Goal: Information Seeking & Learning: Learn about a topic

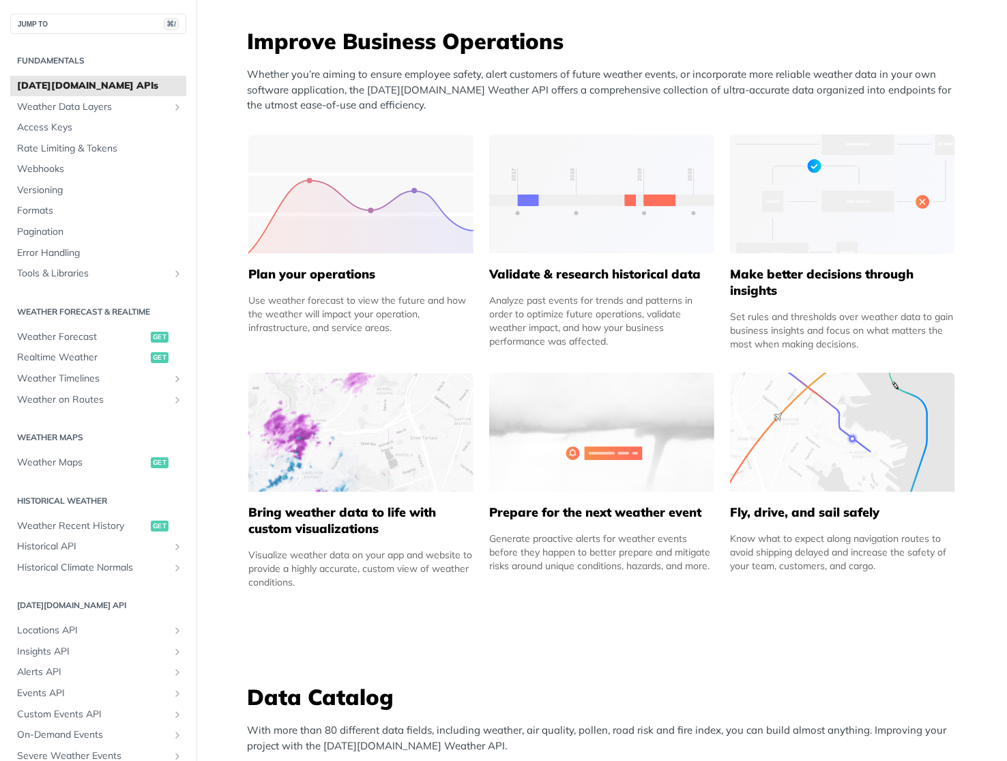
scroll to position [501, 0]
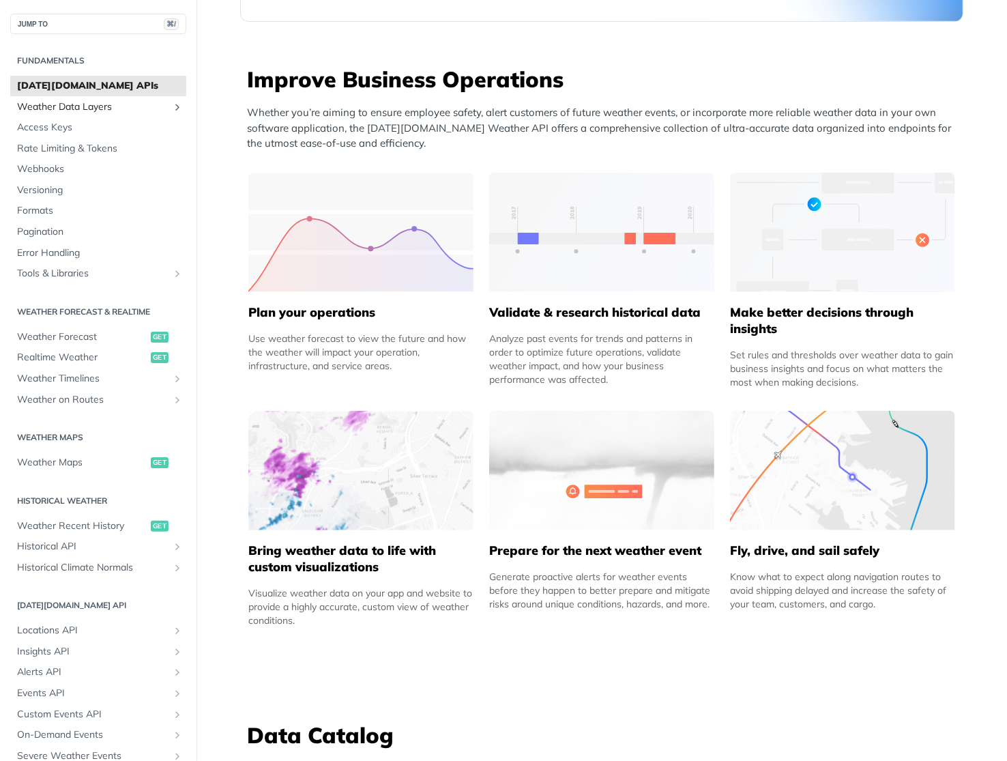
click at [80, 109] on span "Weather Data Layers" at bounding box center [92, 107] width 151 height 14
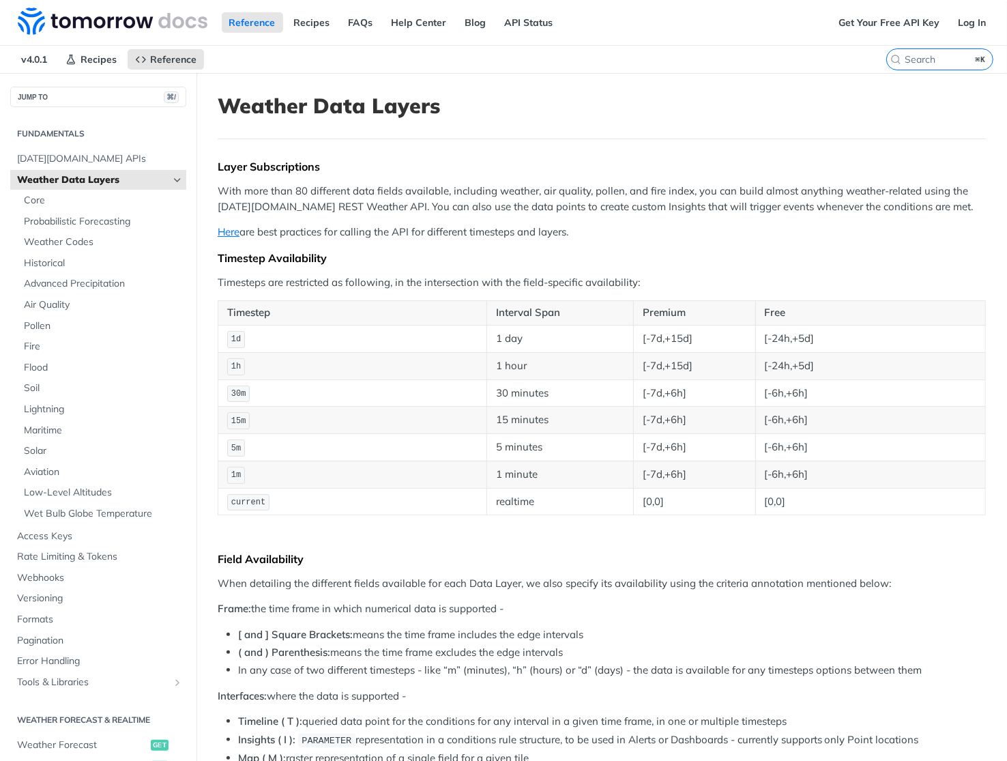
click at [80, 177] on span "Weather Data Layers" at bounding box center [92, 180] width 151 height 14
click at [177, 177] on icon "Hide subpages for Weather Data Layers" at bounding box center [177, 180] width 11 height 11
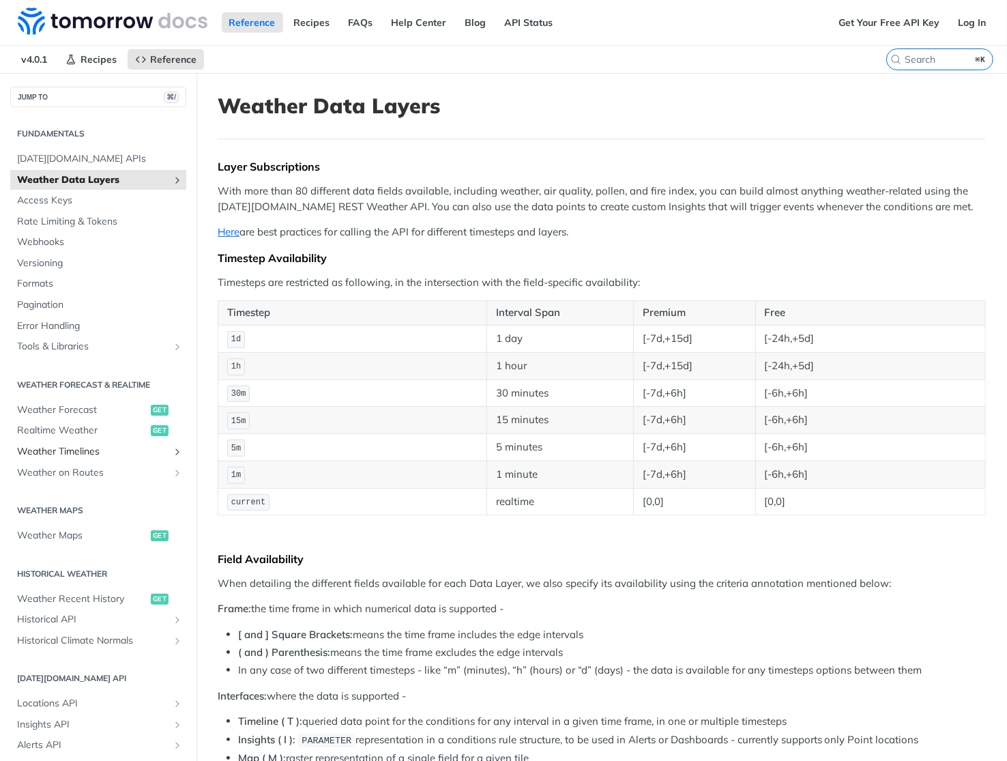
click at [178, 447] on icon "Show subpages for Weather Timelines" at bounding box center [177, 451] width 11 height 11
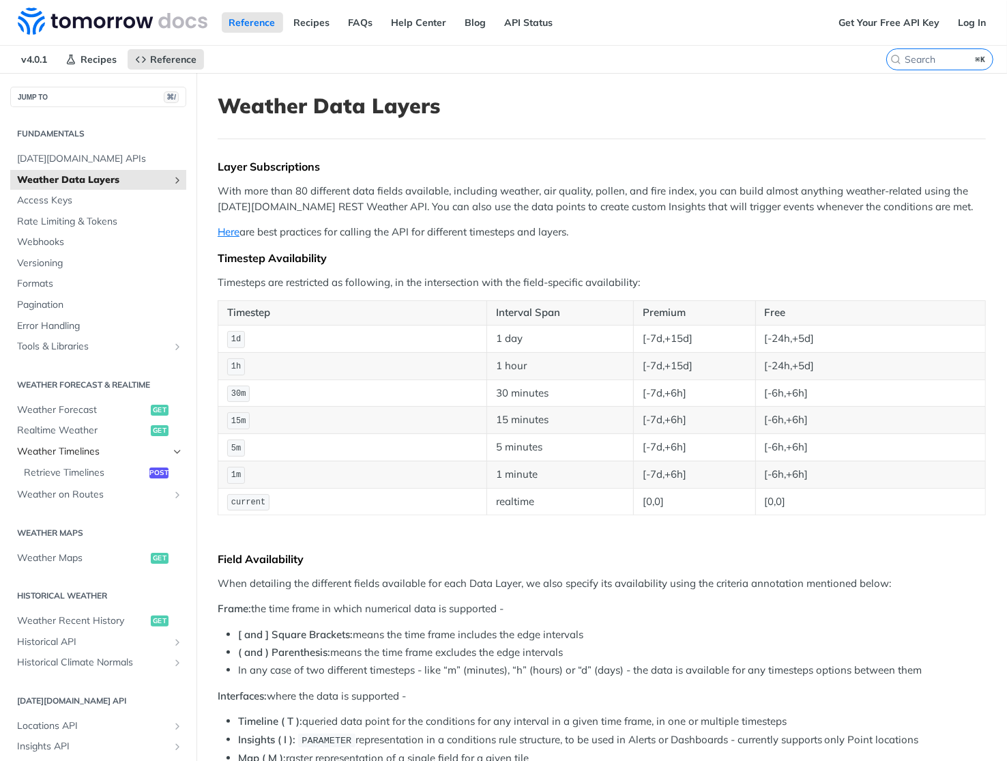
click at [177, 447] on icon "Hide subpages for Weather Timelines" at bounding box center [177, 451] width 11 height 11
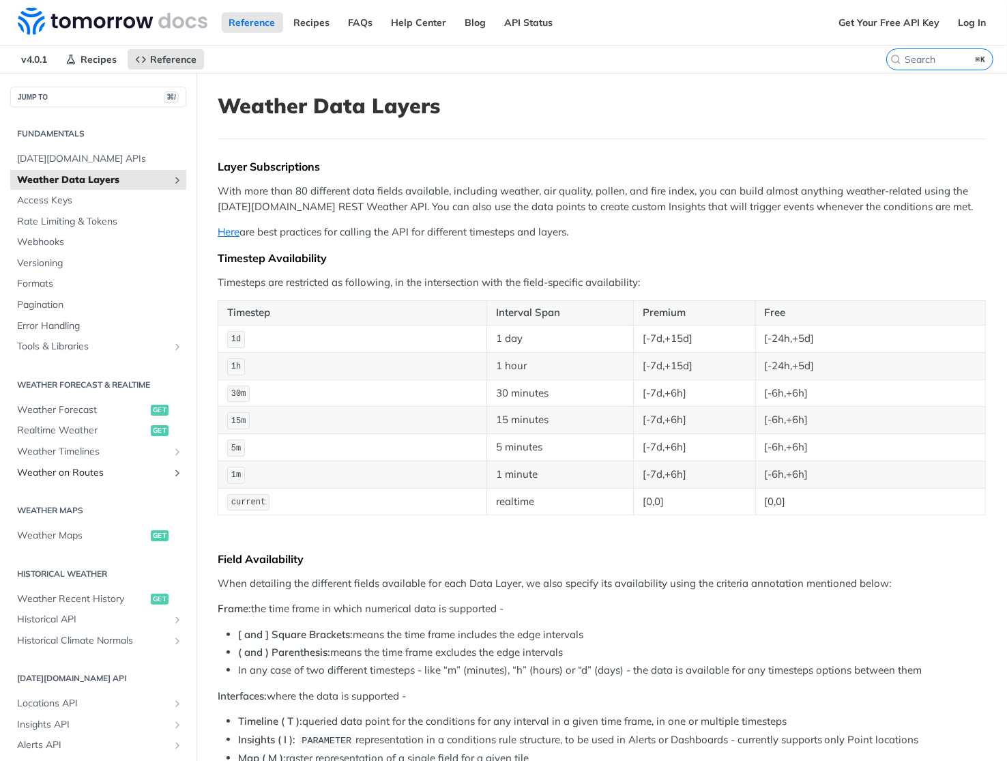
click at [181, 477] on link "Weather on Routes" at bounding box center [98, 472] width 176 height 20
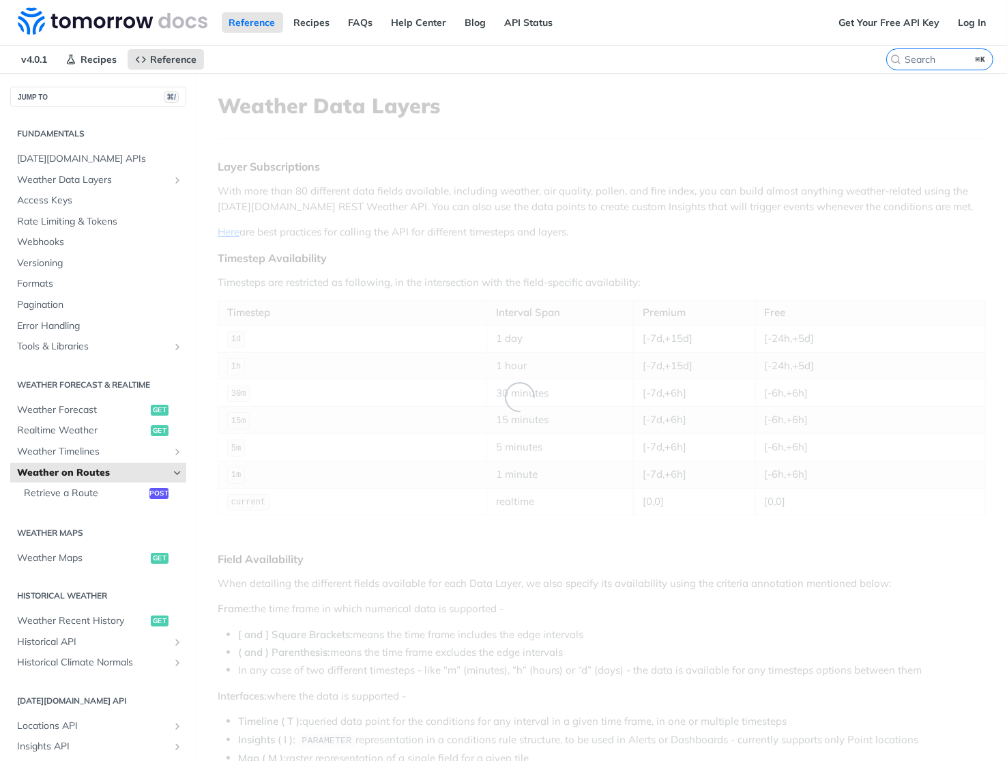
click at [181, 475] on icon "Hide subpages for Weather on Routes" at bounding box center [177, 472] width 11 height 11
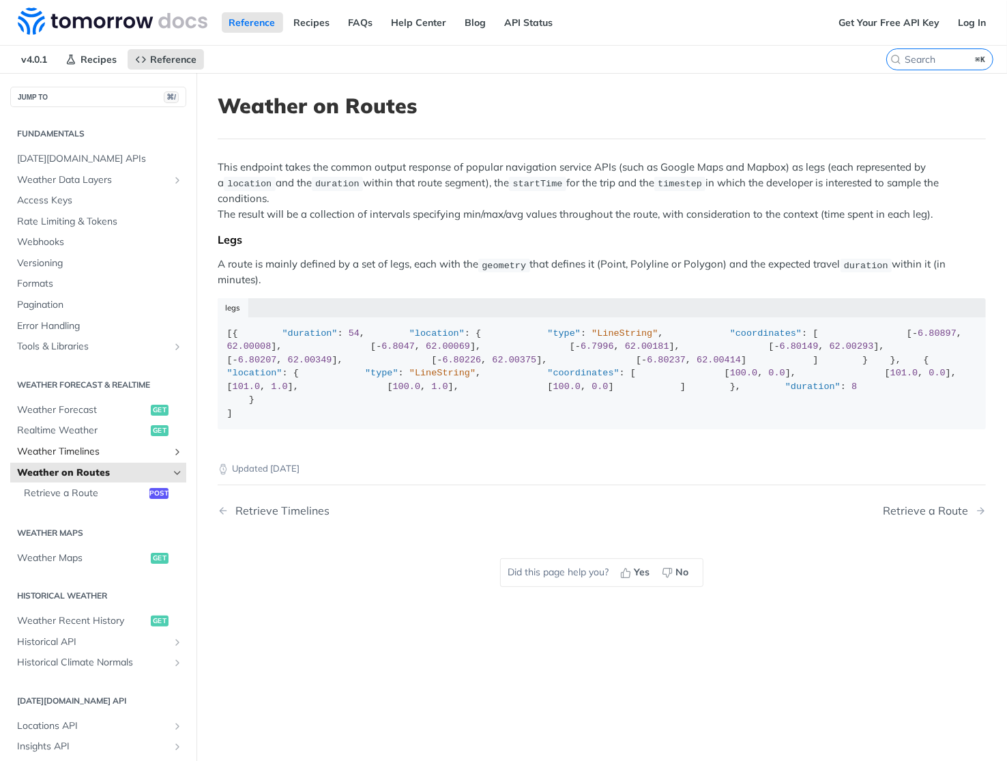
click at [171, 454] on link "Weather Timelines" at bounding box center [98, 451] width 176 height 20
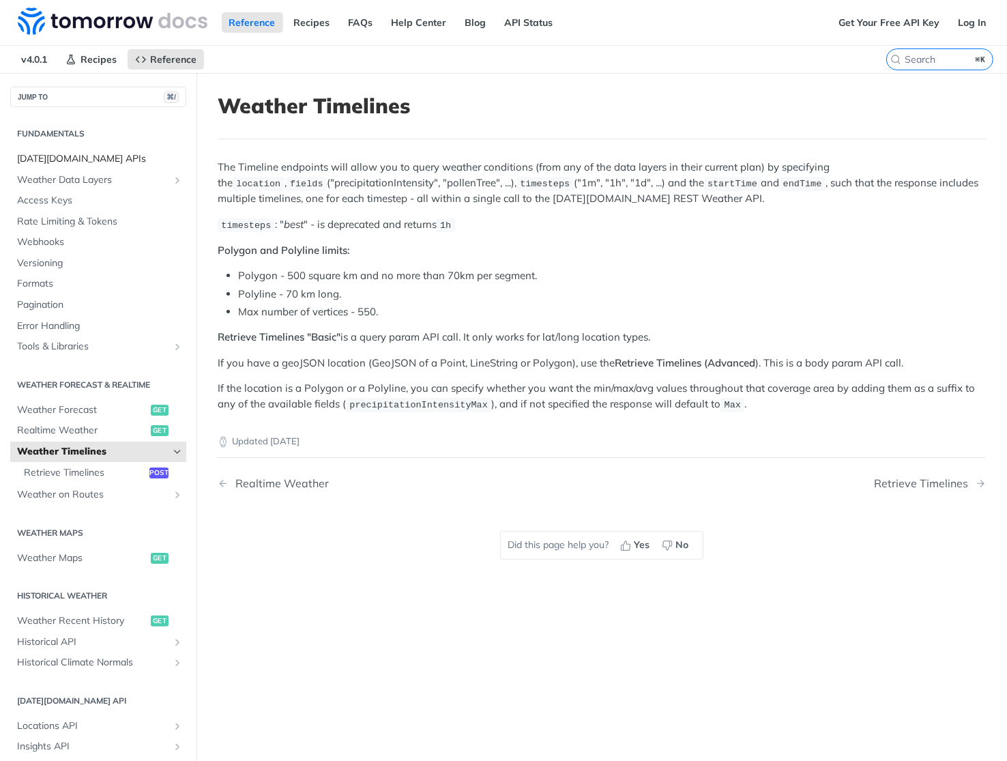
click at [81, 153] on span "[DATE][DOMAIN_NAME] APIs" at bounding box center [100, 159] width 166 height 14
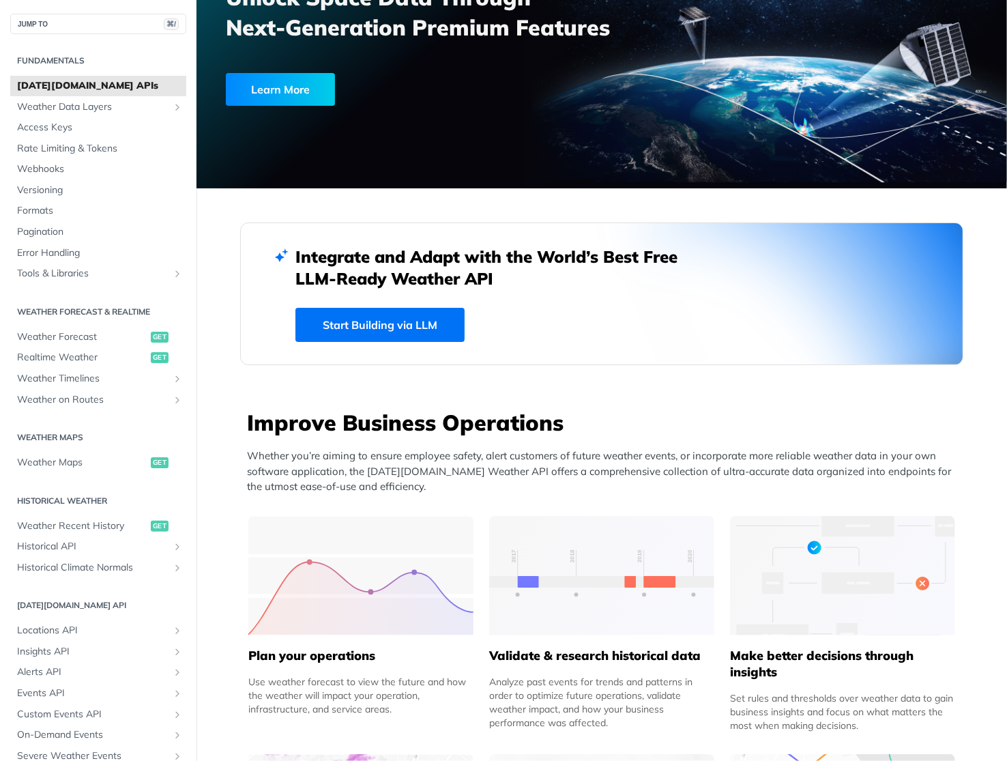
scroll to position [200, 0]
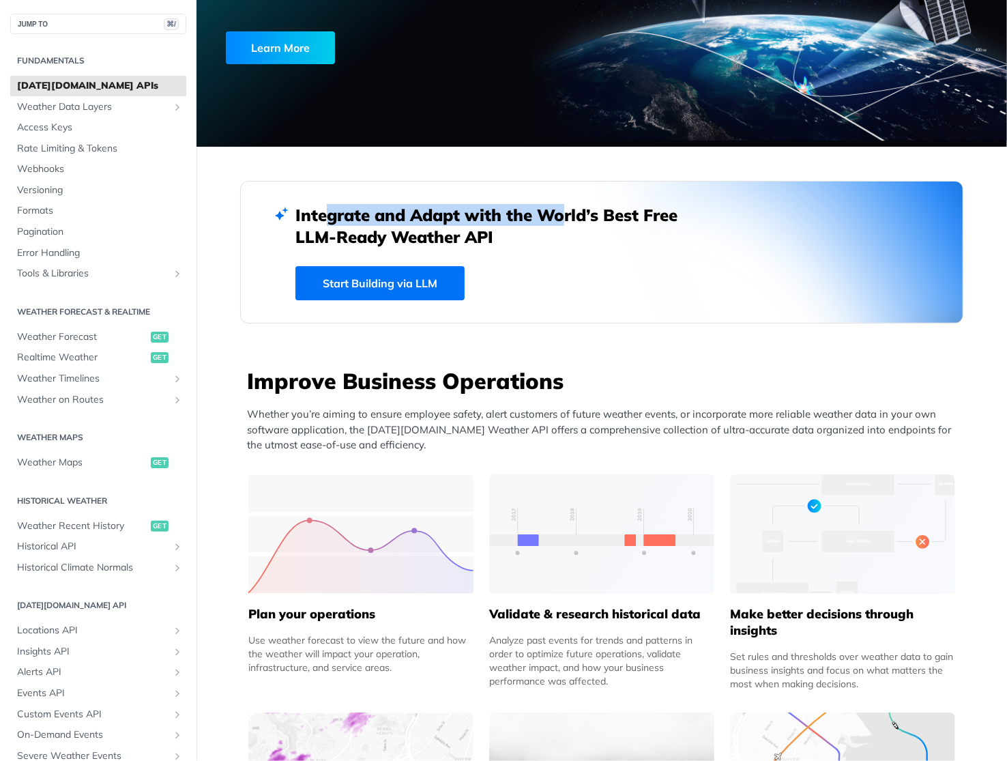
drag, startPoint x: 317, startPoint y: 222, endPoint x: 554, endPoint y: 222, distance: 236.7
click at [554, 222] on h2 "Integrate and Adapt with the World’s Best Free LLM-Ready Weather API" at bounding box center [496, 226] width 402 height 44
drag, startPoint x: 467, startPoint y: 217, endPoint x: 739, endPoint y: 217, distance: 272.2
click at [739, 217] on div "Integrate and Adapt with the World’s Best Free LLM-Ready Weather API Start Buil…" at bounding box center [601, 252] width 723 height 143
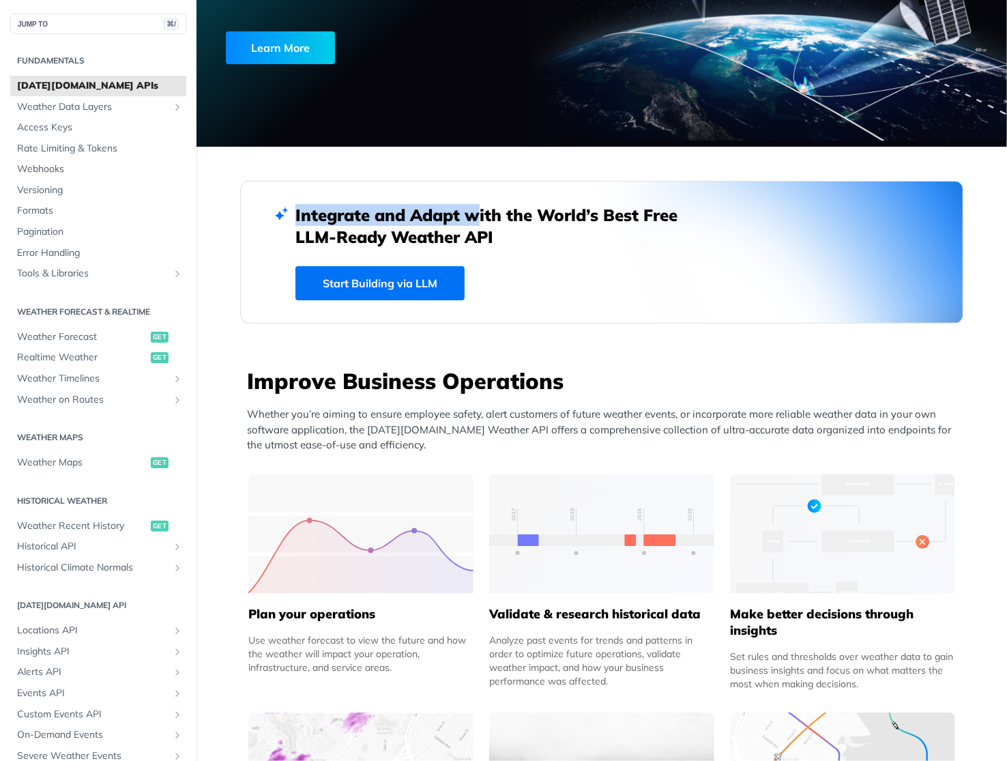
click at [739, 217] on div at bounding box center [838, 247] width 406 height 376
drag, startPoint x: 579, startPoint y: 224, endPoint x: 729, endPoint y: 223, distance: 150.1
click at [729, 223] on div "Integrate and Adapt with the World’s Best Free LLM-Ready Weather API Start Buil…" at bounding box center [601, 252] width 723 height 143
click at [729, 223] on div at bounding box center [838, 247] width 406 height 376
drag, startPoint x: 605, startPoint y: 216, endPoint x: 763, endPoint y: 216, distance: 157.6
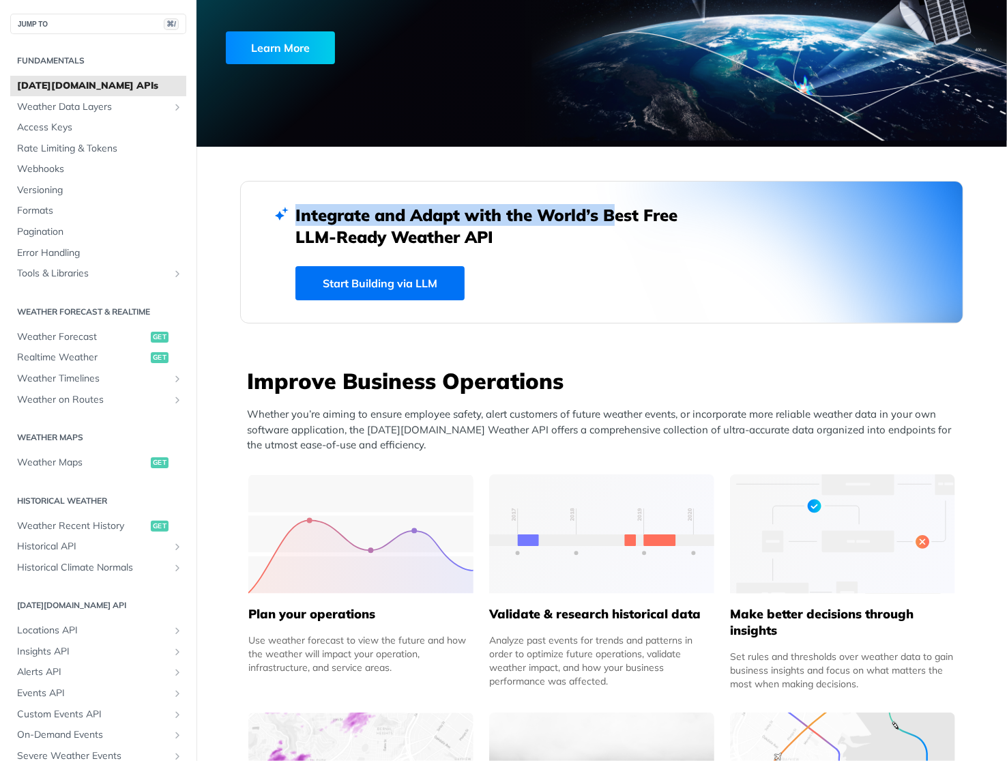
click at [763, 216] on div "Integrate and Adapt with the World’s Best Free LLM-Ready Weather API Start Buil…" at bounding box center [601, 252] width 723 height 143
click at [763, 216] on div at bounding box center [838, 247] width 406 height 376
drag, startPoint x: 559, startPoint y: 217, endPoint x: 794, endPoint y: 217, distance: 235.3
click at [794, 217] on div "Integrate and Adapt with the World’s Best Free LLM-Ready Weather API Start Buil…" at bounding box center [601, 252] width 723 height 143
click at [794, 217] on div at bounding box center [838, 247] width 406 height 376
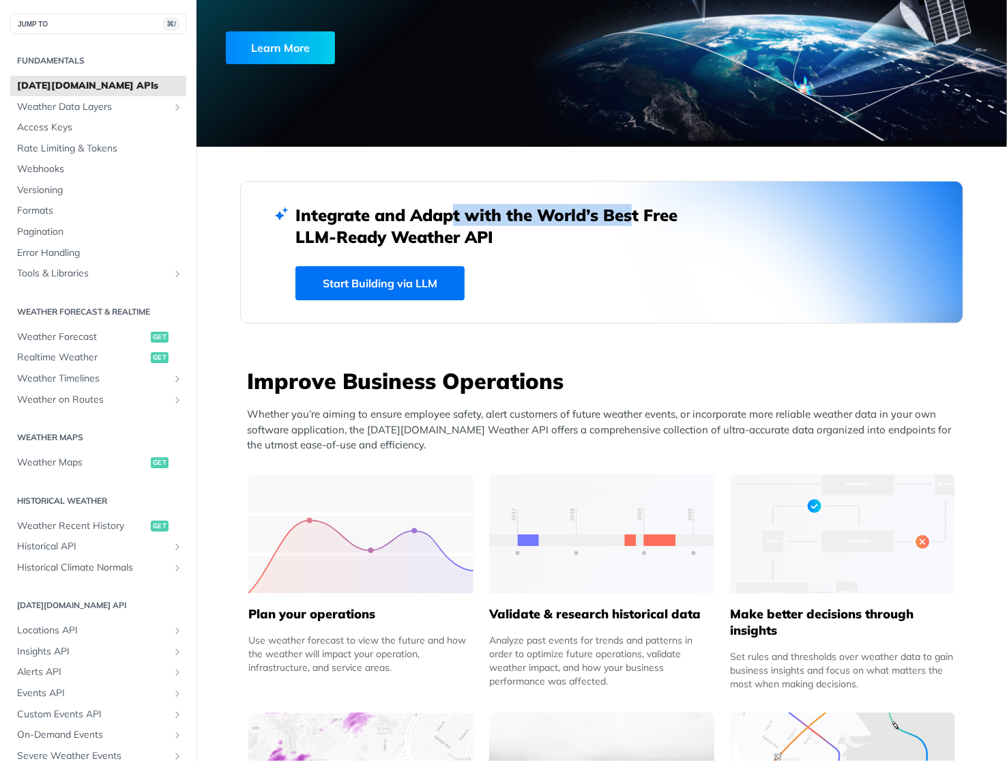
drag, startPoint x: 445, startPoint y: 216, endPoint x: 628, endPoint y: 216, distance: 182.8
click at [628, 216] on h2 "Integrate and Adapt with the World’s Best Free LLM-Ready Weather API" at bounding box center [496, 226] width 402 height 44
drag, startPoint x: 570, startPoint y: 207, endPoint x: 695, endPoint y: 204, distance: 125.5
click at [695, 204] on h2 "Integrate and Adapt with the World’s Best Free LLM-Ready Weather API" at bounding box center [496, 226] width 402 height 44
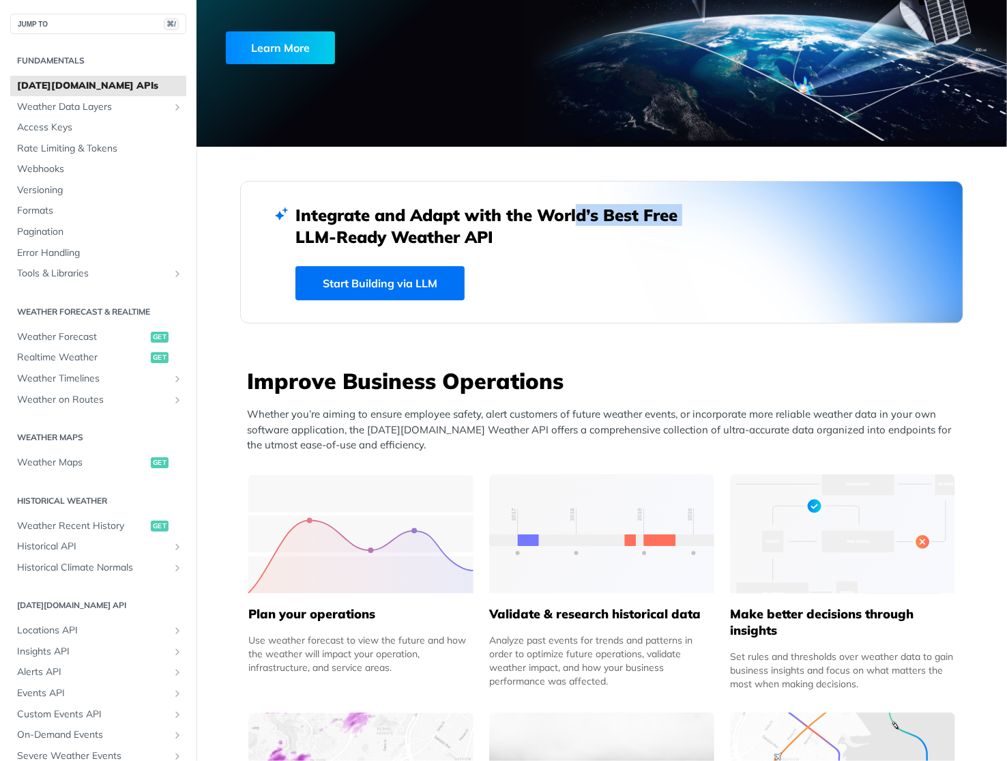
click at [695, 204] on h2 "Integrate and Adapt with the World’s Best Free LLM-Ready Weather API" at bounding box center [496, 226] width 402 height 44
drag, startPoint x: 632, startPoint y: 216, endPoint x: 623, endPoint y: 215, distance: 9.6
click at [628, 216] on h2 "Integrate and Adapt with the World’s Best Free LLM-Ready Weather API" at bounding box center [496, 226] width 402 height 44
click at [623, 215] on h2 "Integrate and Adapt with the World’s Best Free LLM-Ready Weather API" at bounding box center [496, 226] width 402 height 44
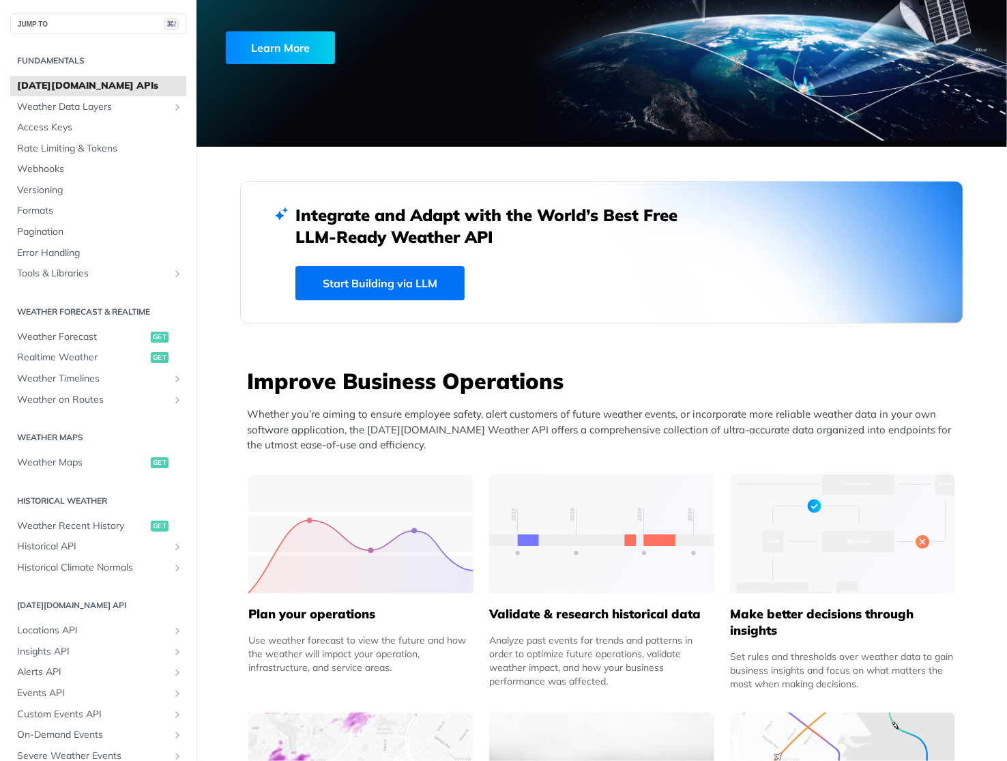
click at [657, 211] on h2 "Integrate and Adapt with the World’s Best Free LLM-Ready Weather API" at bounding box center [496, 226] width 402 height 44
click at [630, 211] on h2 "Integrate and Adapt with the World’s Best Free LLM-Ready Weather API" at bounding box center [496, 226] width 402 height 44
click at [390, 228] on h2 "Integrate and Adapt with the World’s Best Free LLM-Ready Weather API" at bounding box center [496, 226] width 402 height 44
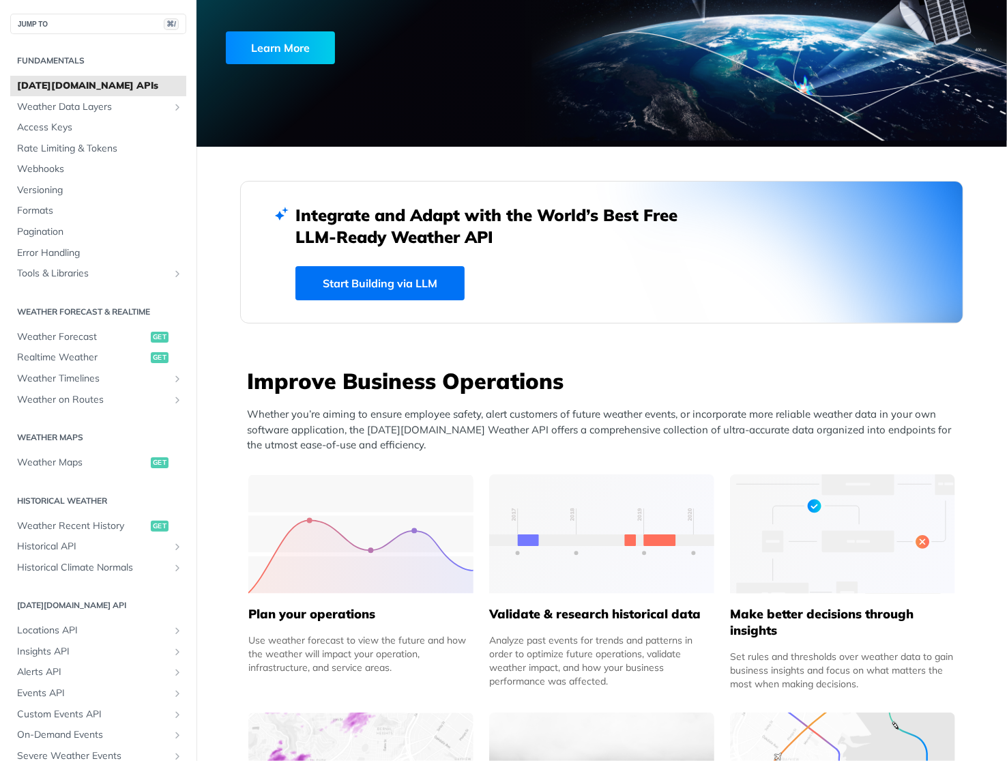
click at [390, 228] on h2 "Integrate and Adapt with the World’s Best Free LLM-Ready Weather API" at bounding box center [496, 226] width 402 height 44
click at [436, 236] on h2 "Integrate and Adapt with the World’s Best Free LLM-Ready Weather API" at bounding box center [496, 226] width 402 height 44
click at [484, 236] on h2 "Integrate and Adapt with the World’s Best Free LLM-Ready Weather API" at bounding box center [496, 226] width 402 height 44
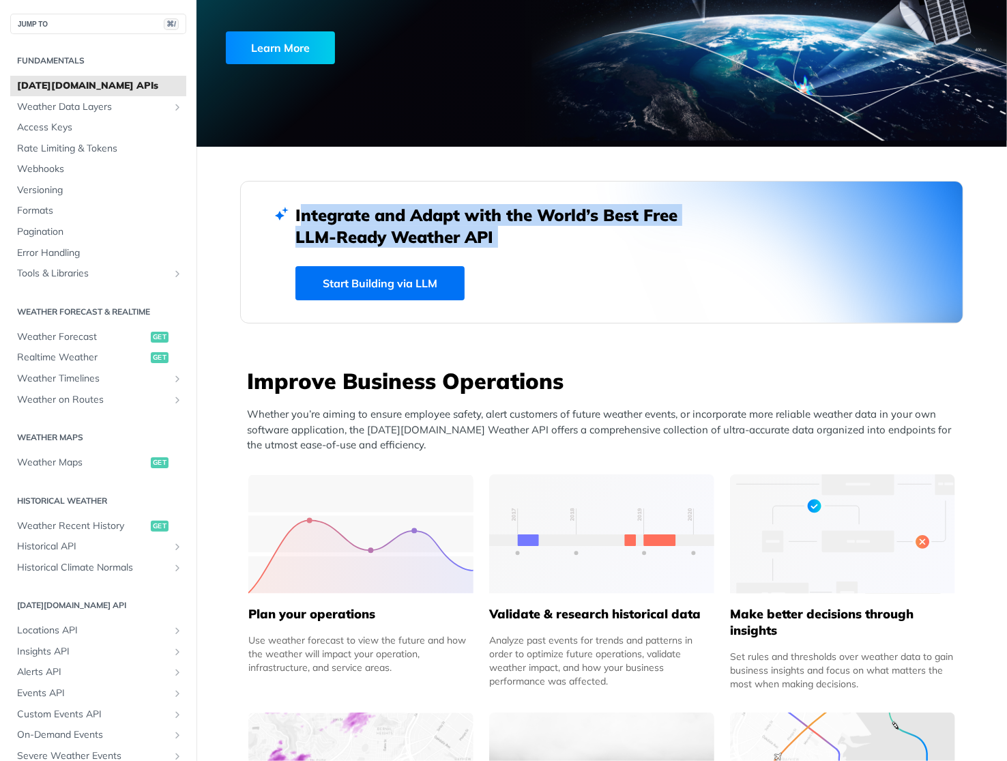
click at [546, 226] on h2 "Integrate and Adapt with the World’s Best Free LLM-Ready Weather API" at bounding box center [496, 226] width 402 height 44
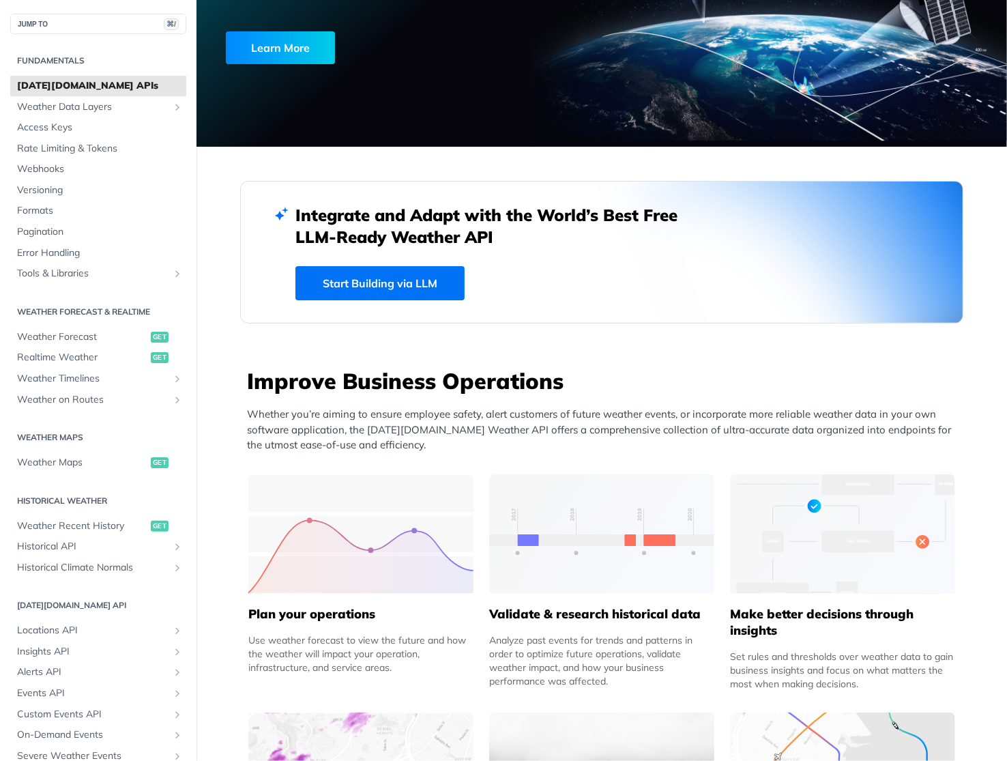
click at [662, 200] on div at bounding box center [838, 247] width 406 height 376
click at [630, 211] on h2 "Integrate and Adapt with the World’s Best Free LLM-Ready Weather API" at bounding box center [496, 226] width 402 height 44
click at [670, 211] on h2 "Integrate and Adapt with the World’s Best Free LLM-Ready Weather API" at bounding box center [496, 226] width 402 height 44
click at [100, 85] on span "[DATE][DOMAIN_NAME] APIs" at bounding box center [100, 86] width 166 height 14
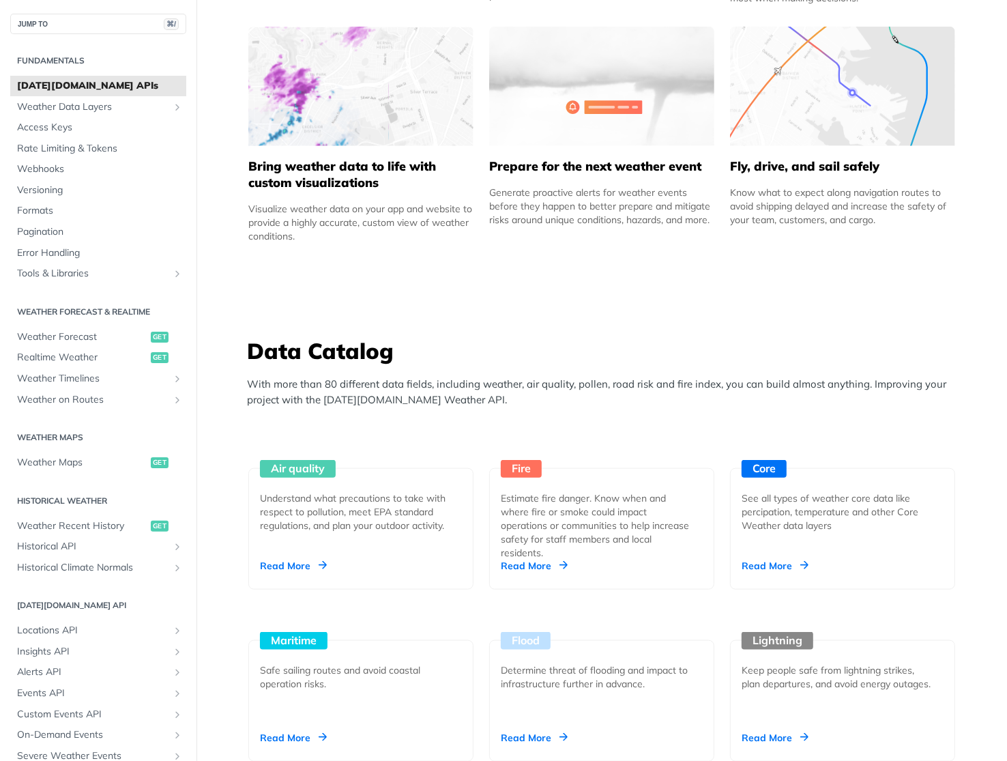
scroll to position [707, 0]
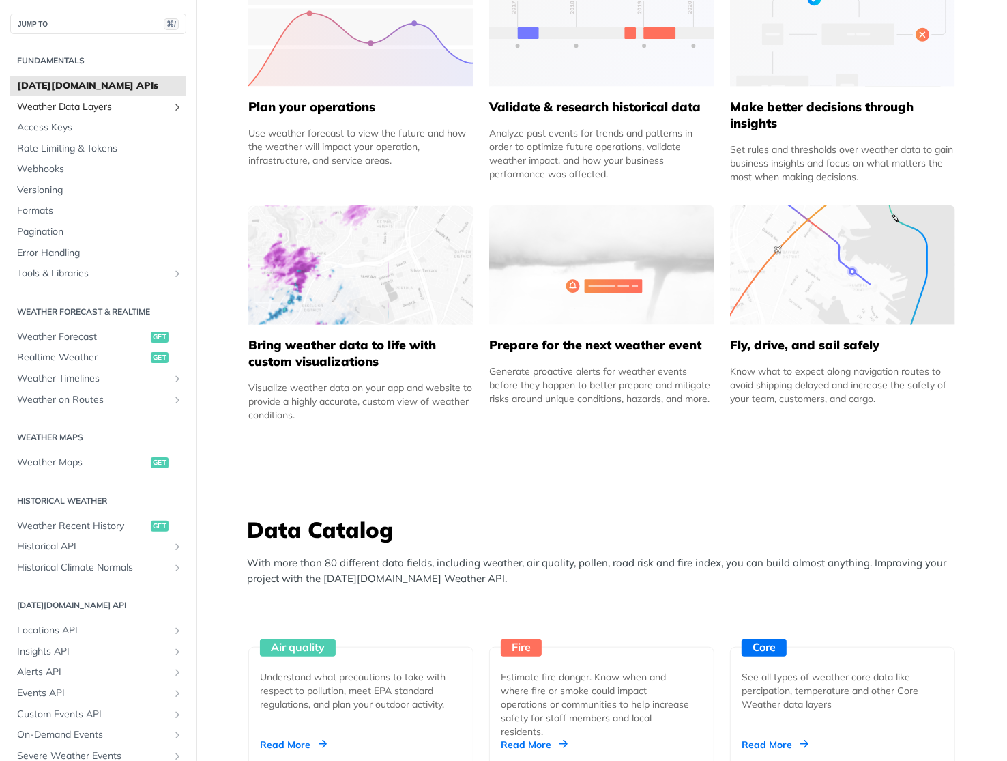
click at [141, 111] on span "Weather Data Layers" at bounding box center [92, 107] width 151 height 14
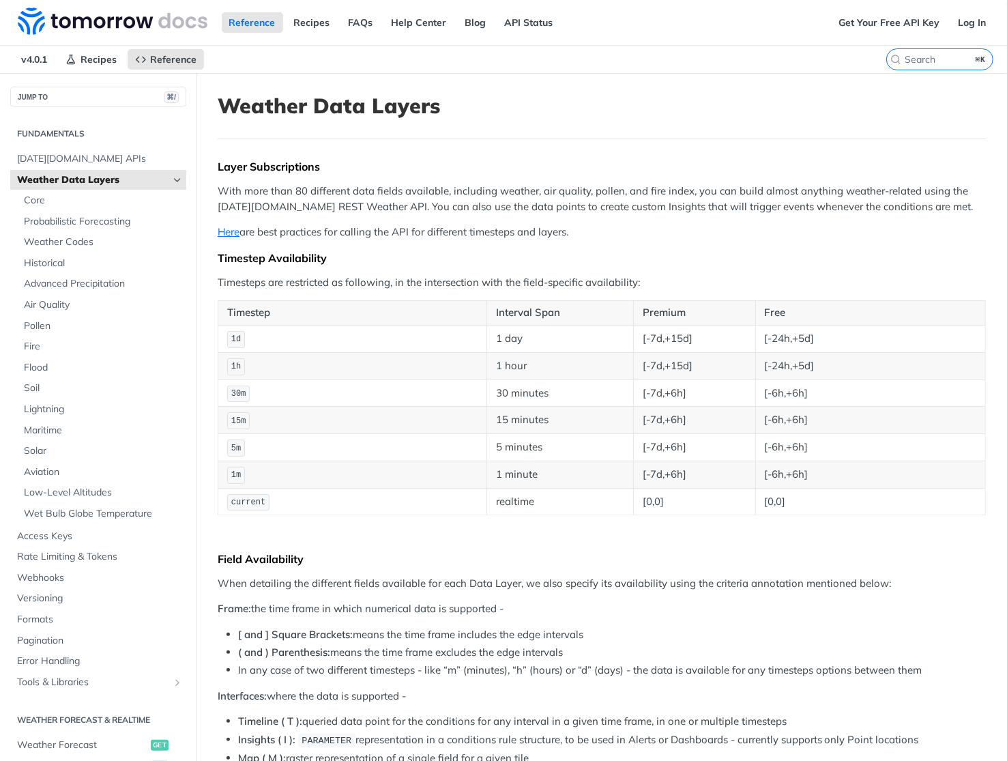
click at [77, 177] on span "Weather Data Layers" at bounding box center [92, 180] width 151 height 14
click at [177, 172] on link "Weather Data Layers" at bounding box center [98, 180] width 176 height 20
click at [178, 179] on icon "Hide subpages for Weather Data Layers" at bounding box center [177, 180] width 11 height 11
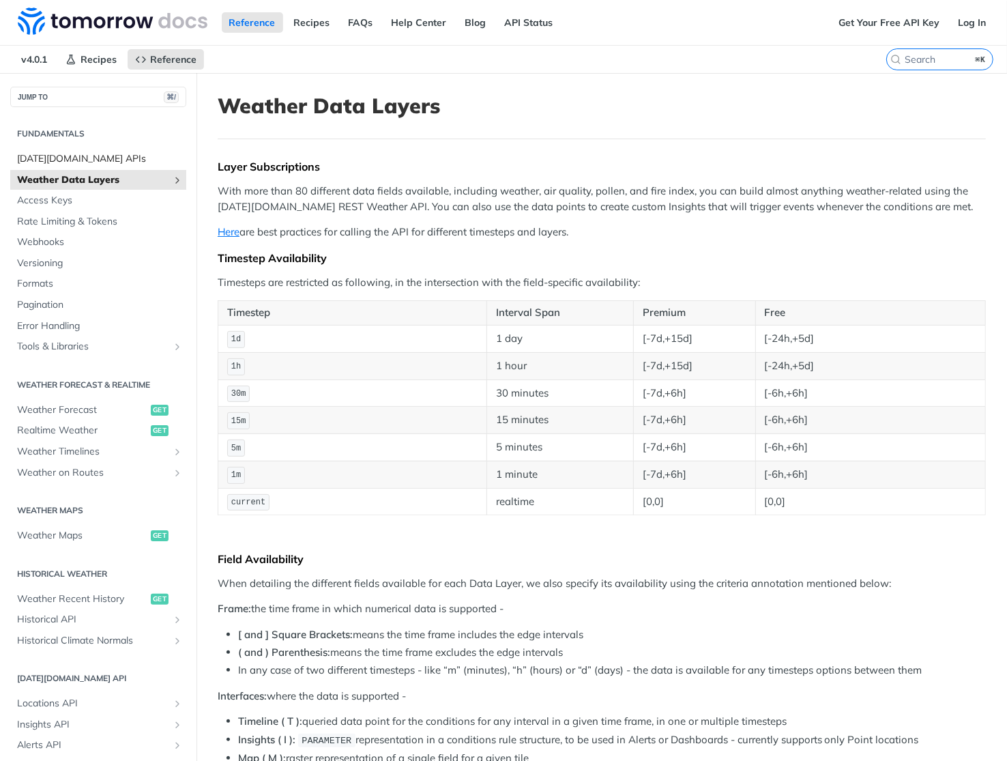
click at [64, 160] on span "[DATE][DOMAIN_NAME] APIs" at bounding box center [100, 159] width 166 height 14
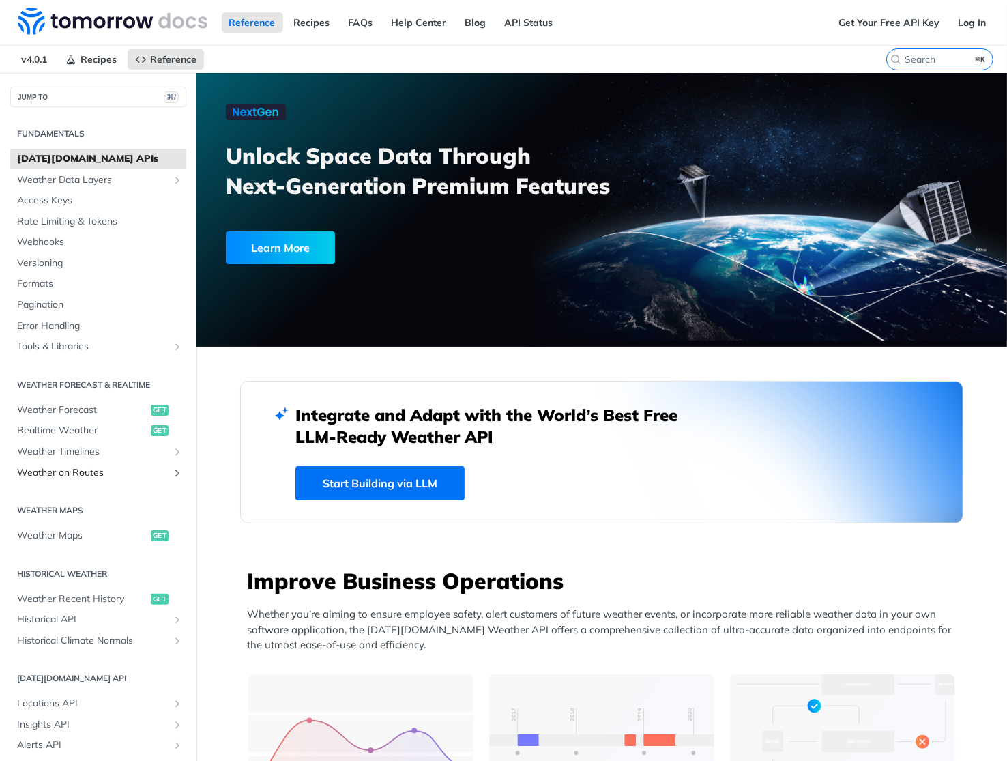
scroll to position [145, 0]
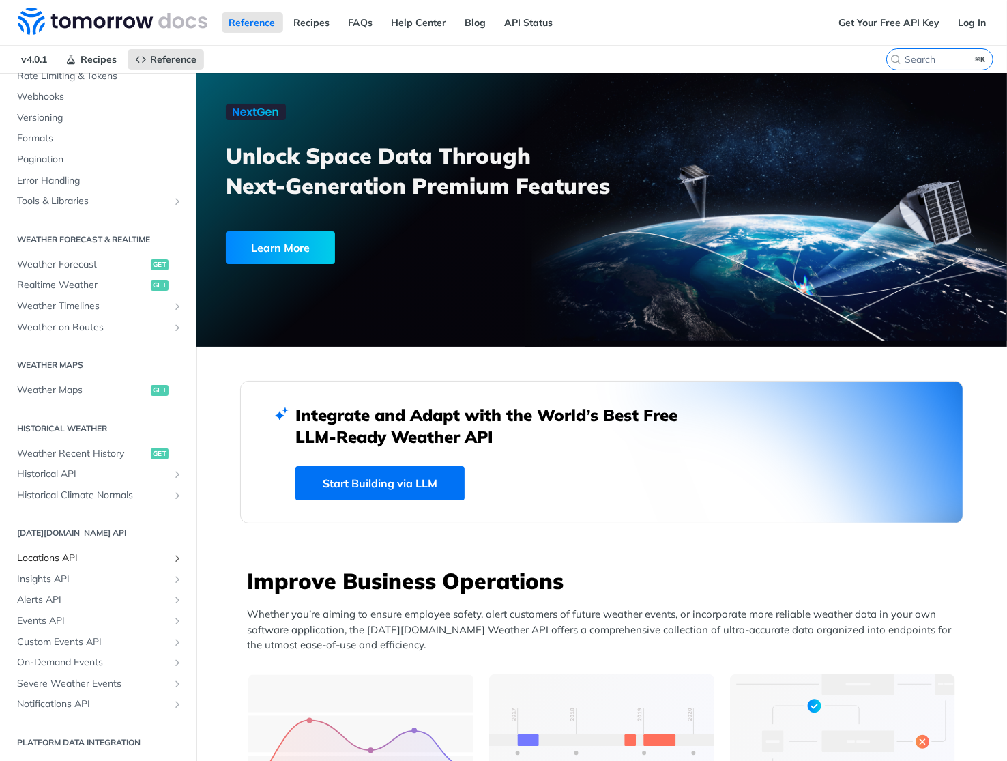
click at [105, 552] on span "Locations API" at bounding box center [92, 558] width 151 height 14
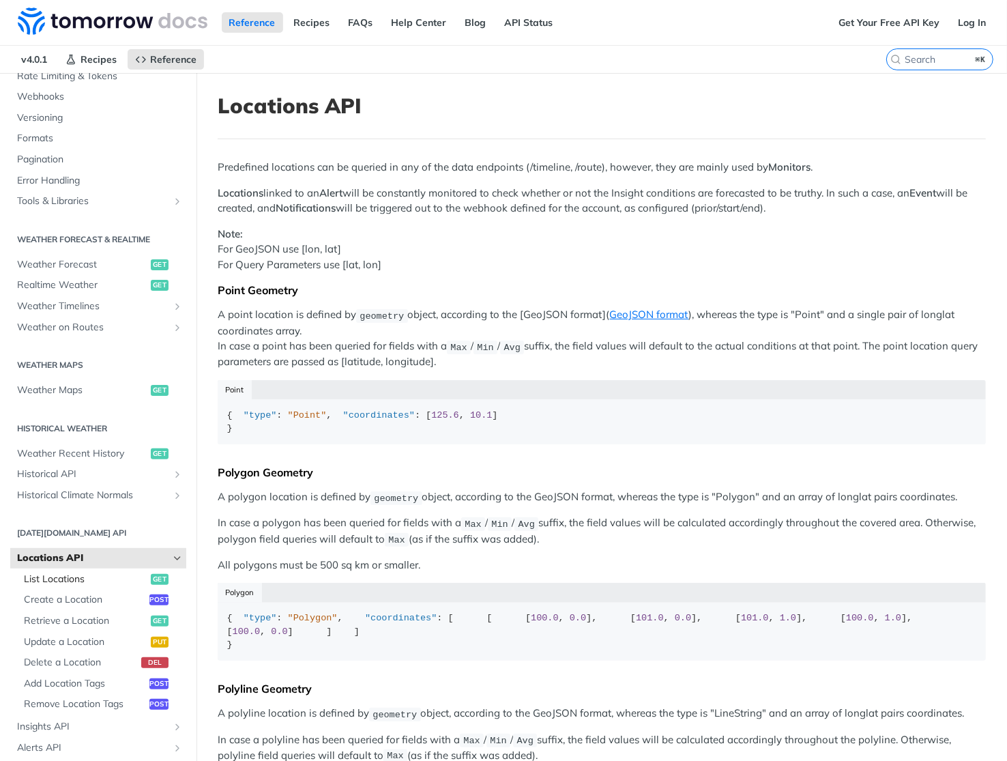
click at [80, 581] on span "List Locations" at bounding box center [85, 579] width 123 height 14
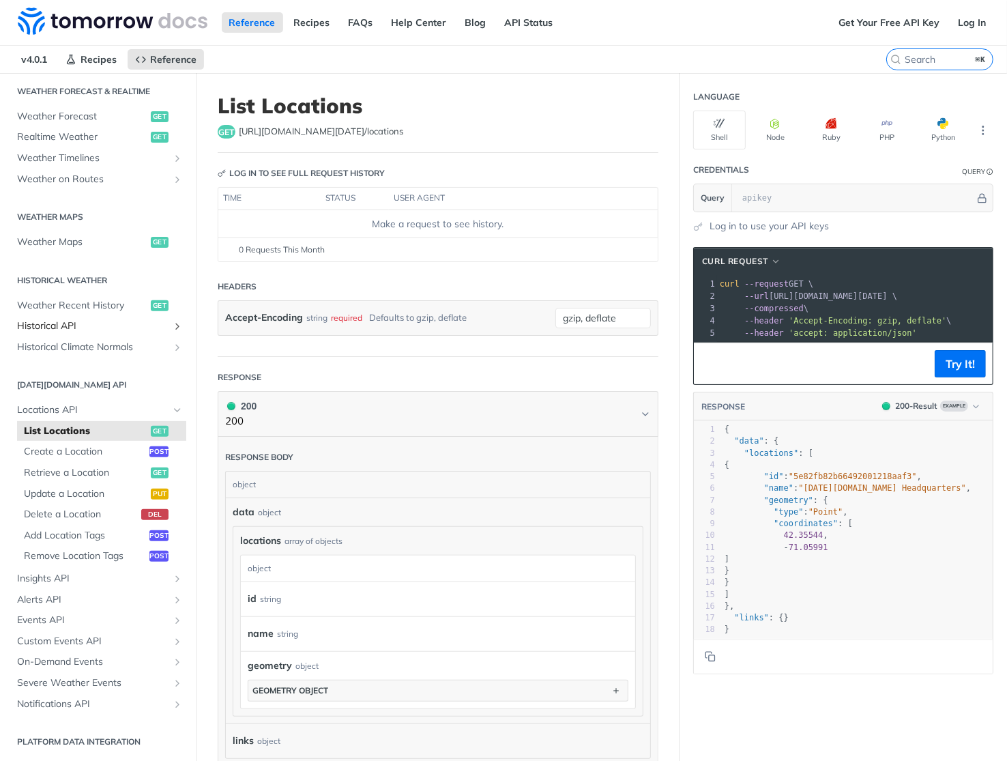
click at [134, 326] on span "Historical API" at bounding box center [92, 326] width 151 height 14
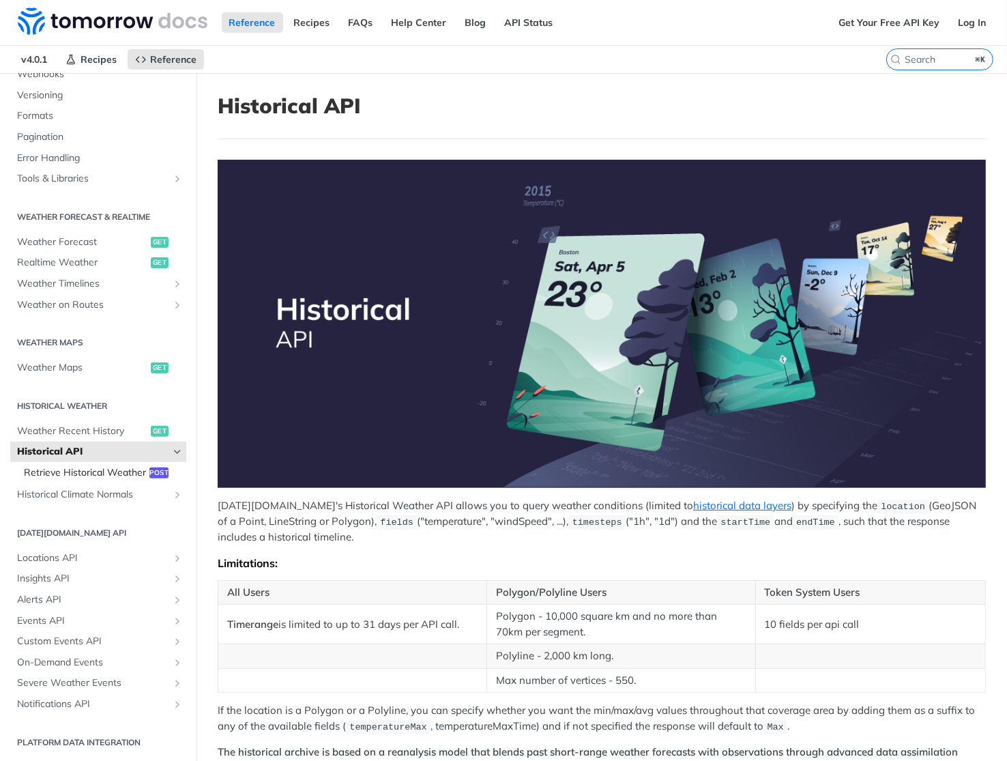
click at [119, 467] on span "Retrieve Historical Weather" at bounding box center [85, 473] width 122 height 14
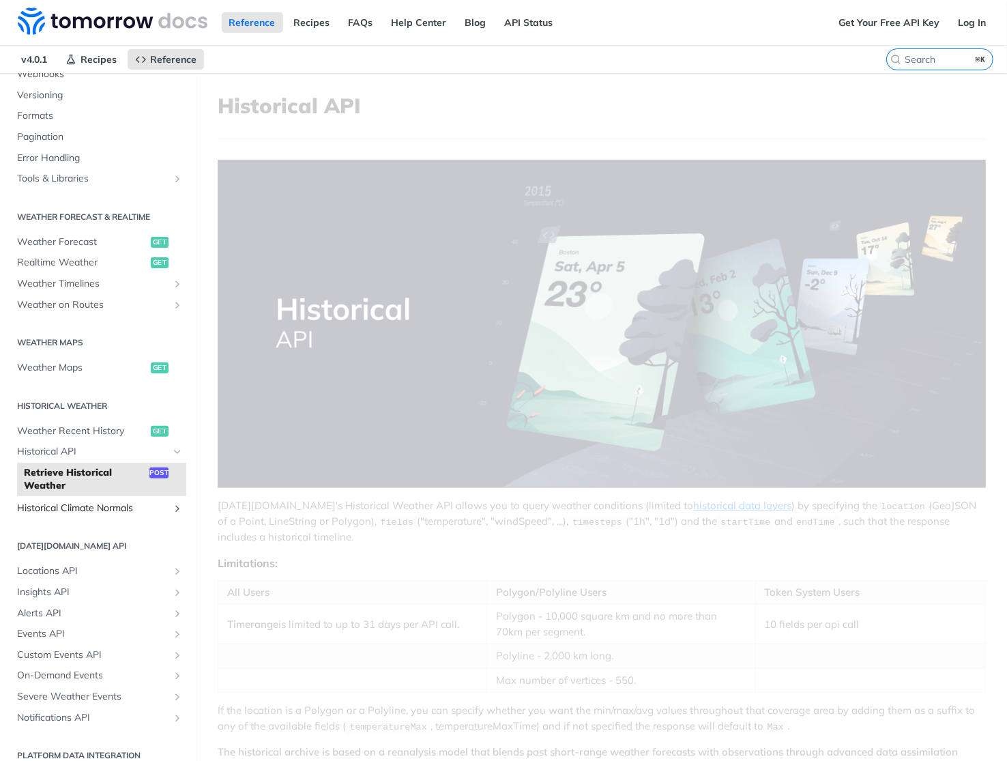
click at [97, 501] on span "Historical Climate Normals" at bounding box center [92, 508] width 151 height 14
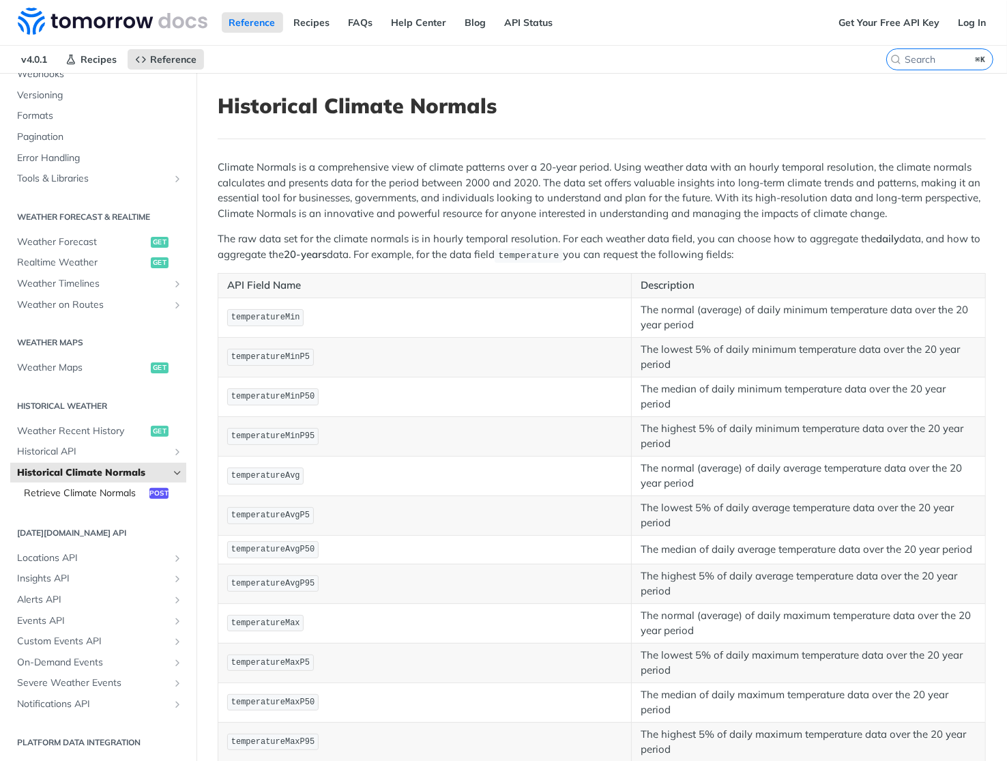
click at [91, 486] on span "Retrieve Climate Normals" at bounding box center [85, 493] width 122 height 14
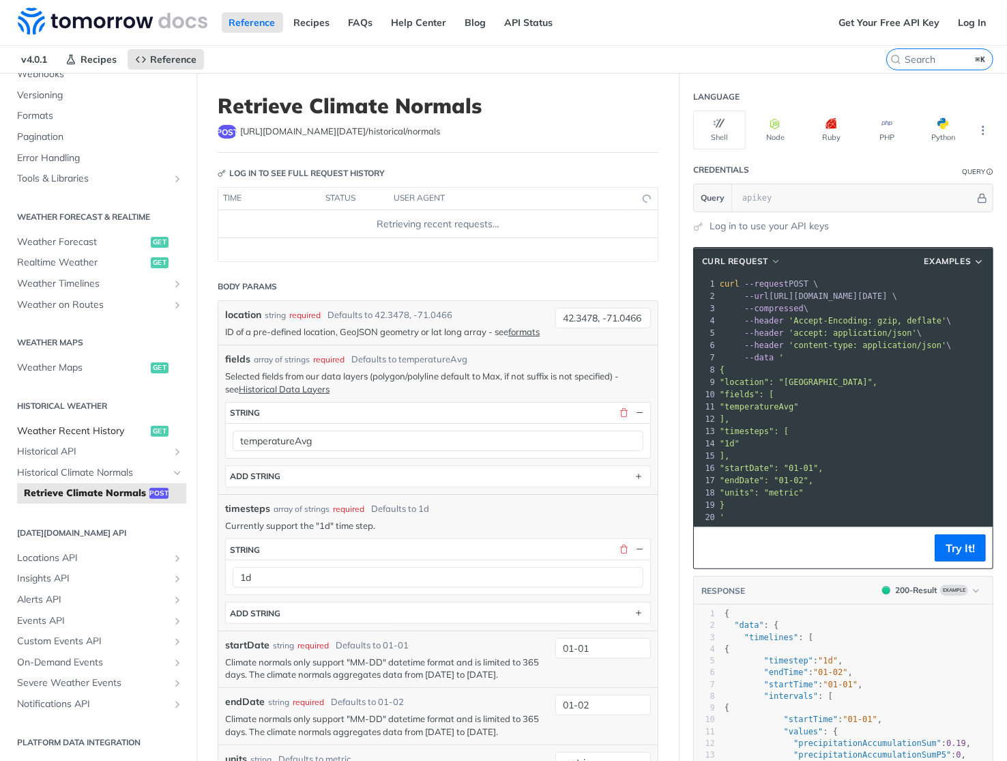
click at [89, 428] on span "Weather Recent History" at bounding box center [82, 431] width 130 height 14
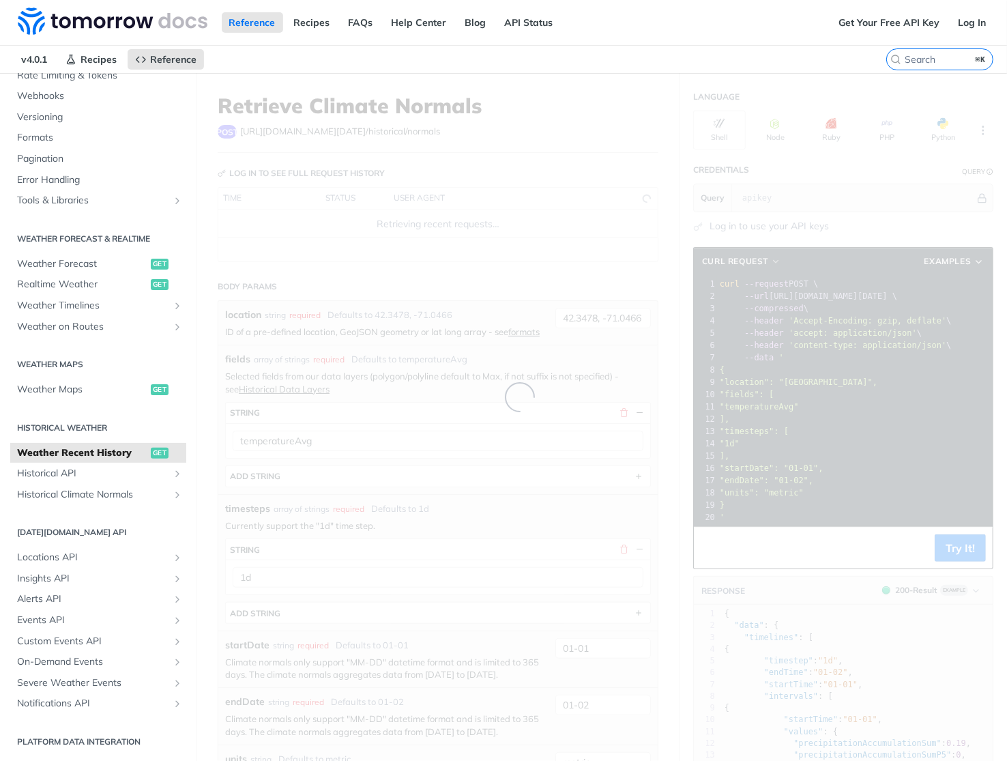
scroll to position [145, 0]
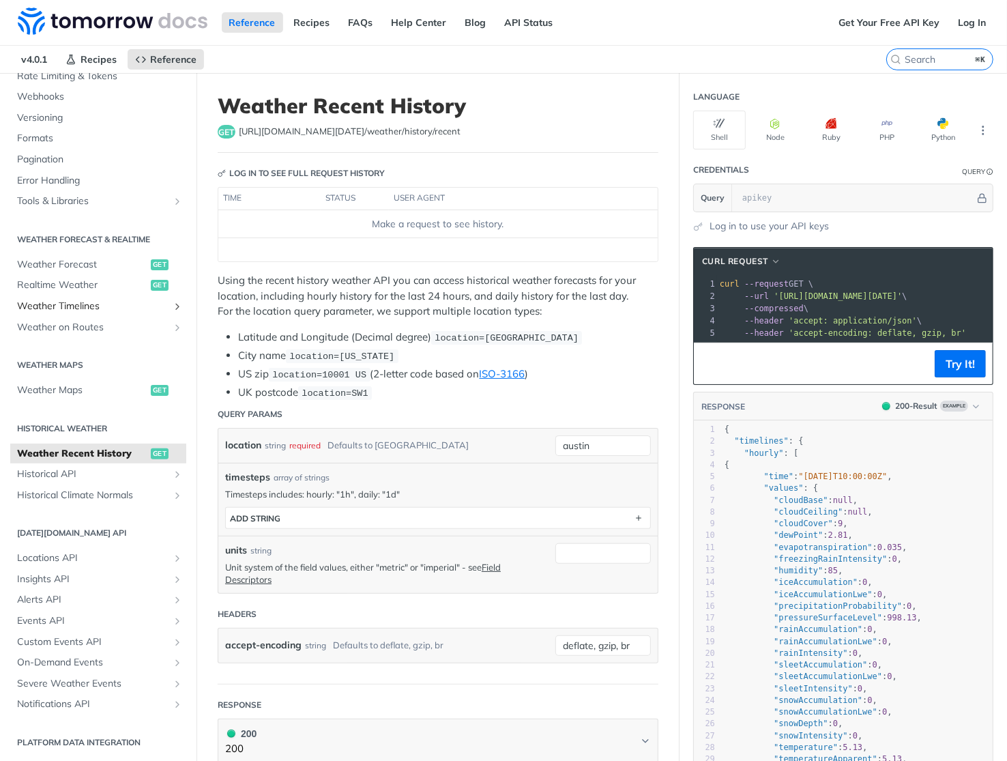
click at [87, 310] on span "Weather Timelines" at bounding box center [92, 306] width 151 height 14
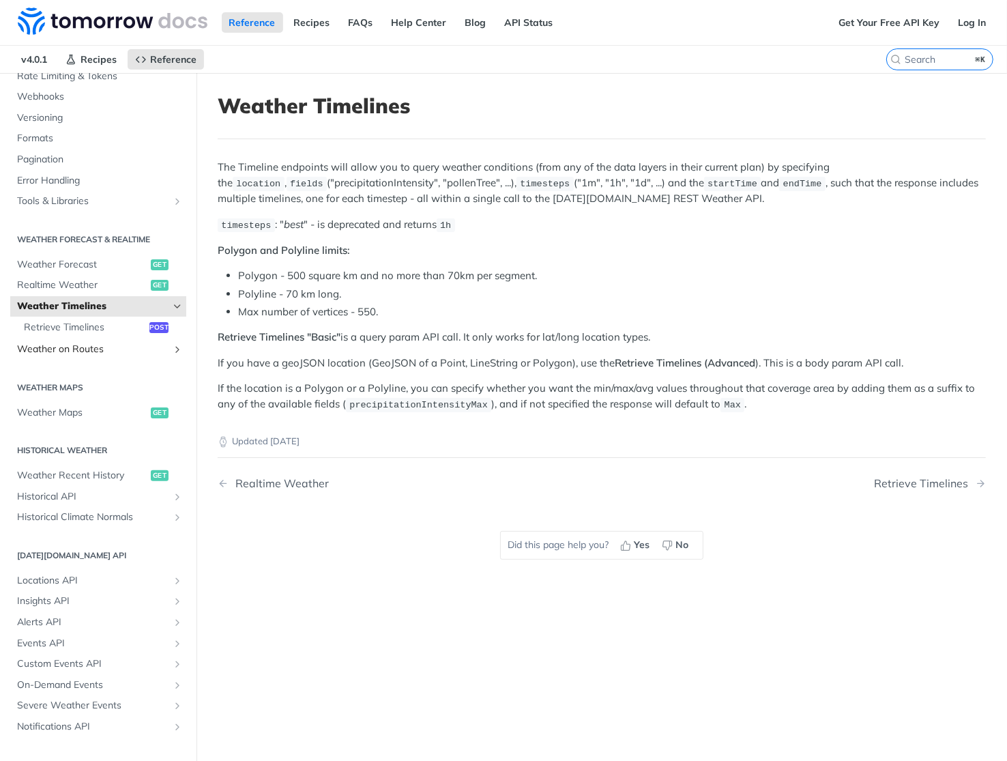
click at [88, 353] on span "Weather on Routes" at bounding box center [92, 349] width 151 height 14
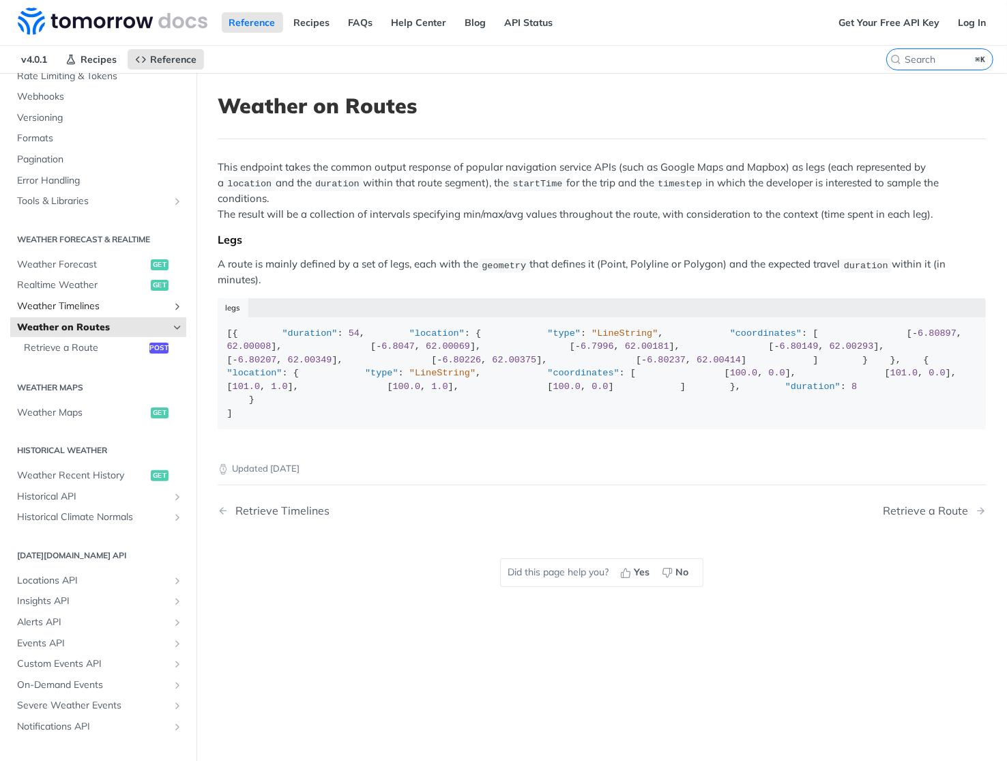
click at [83, 308] on span "Weather Timelines" at bounding box center [92, 306] width 151 height 14
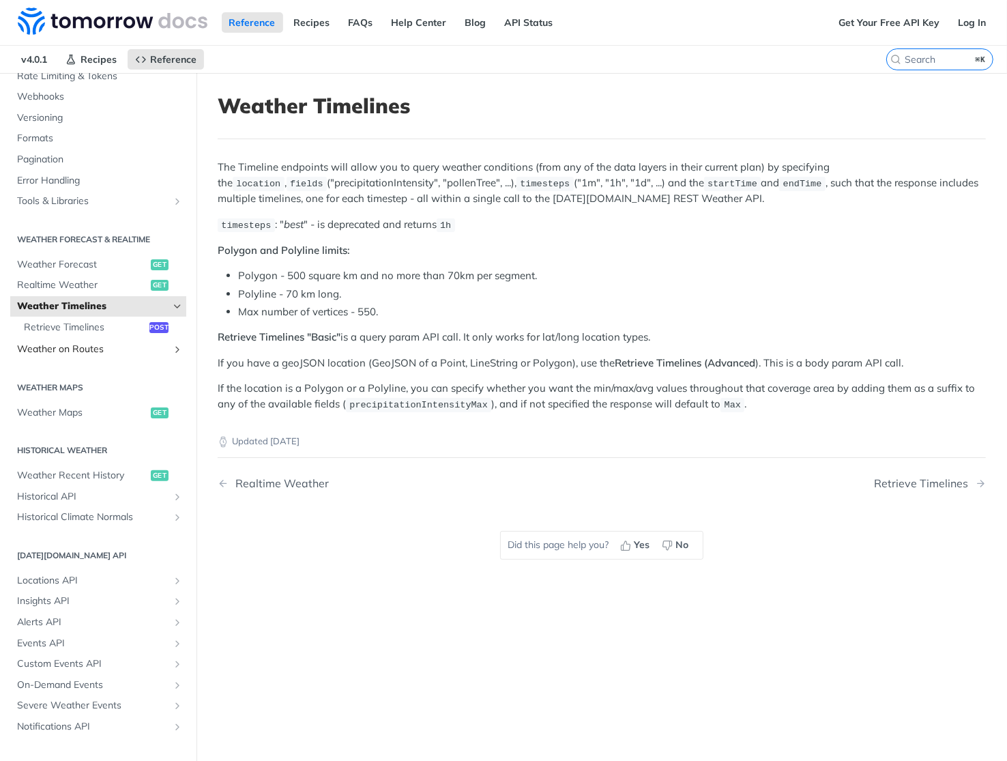
click at [87, 342] on span "Weather on Routes" at bounding box center [92, 349] width 151 height 14
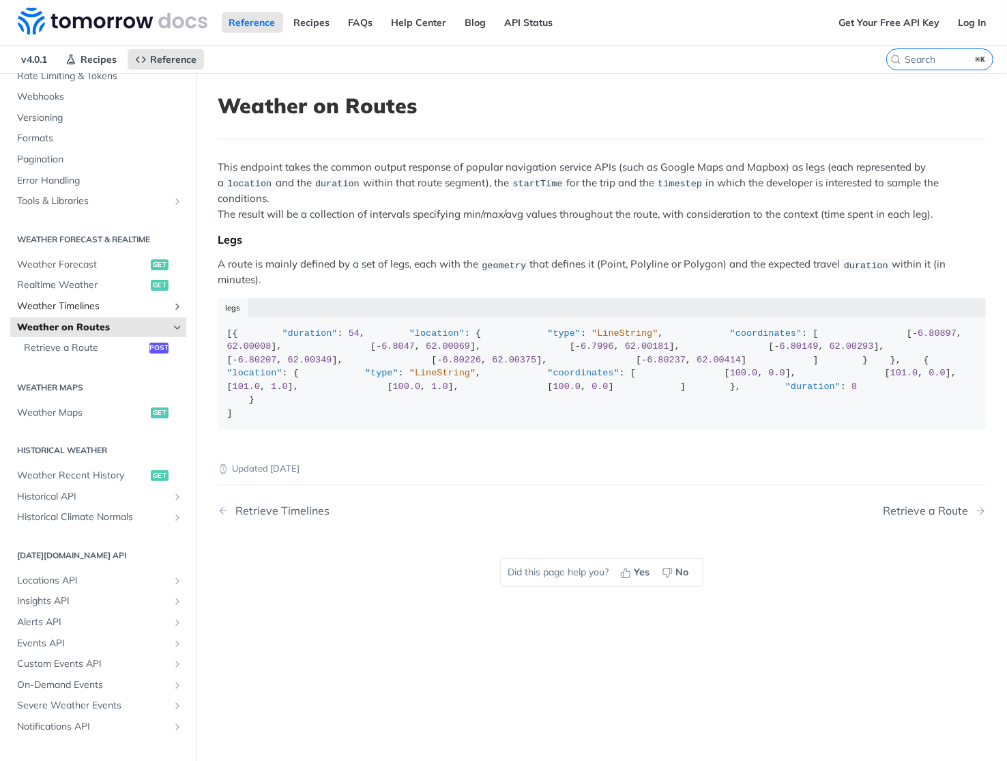
click at [84, 309] on span "Weather Timelines" at bounding box center [92, 306] width 151 height 14
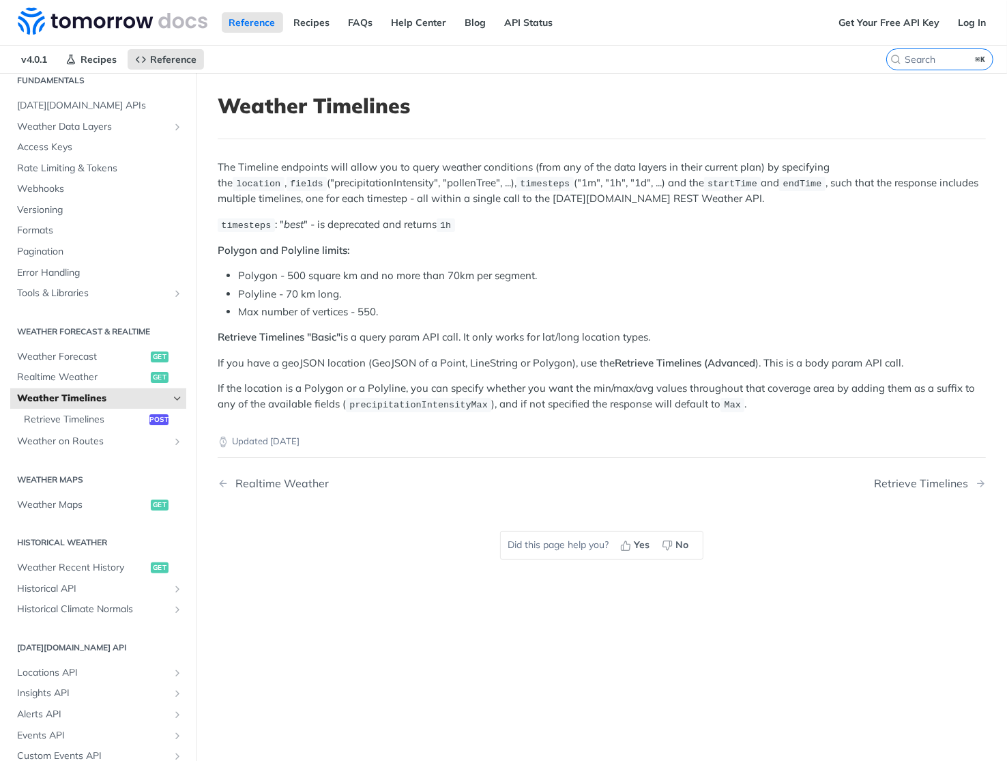
scroll to position [46, 0]
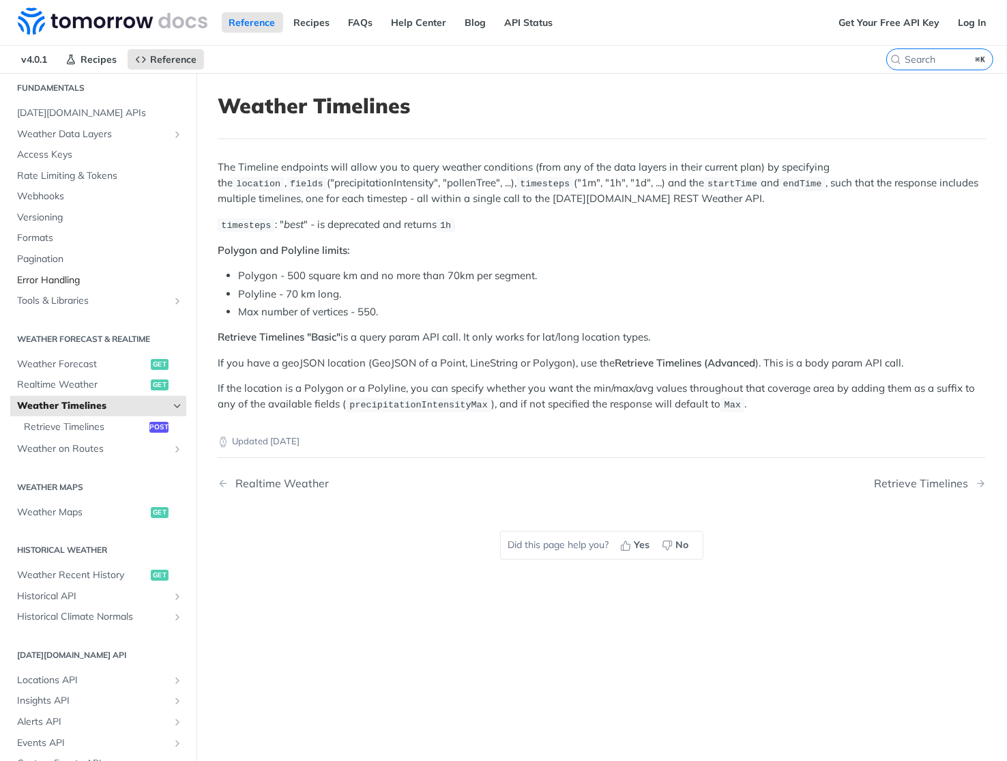
click at [72, 280] on span "Error Handling" at bounding box center [100, 281] width 166 height 14
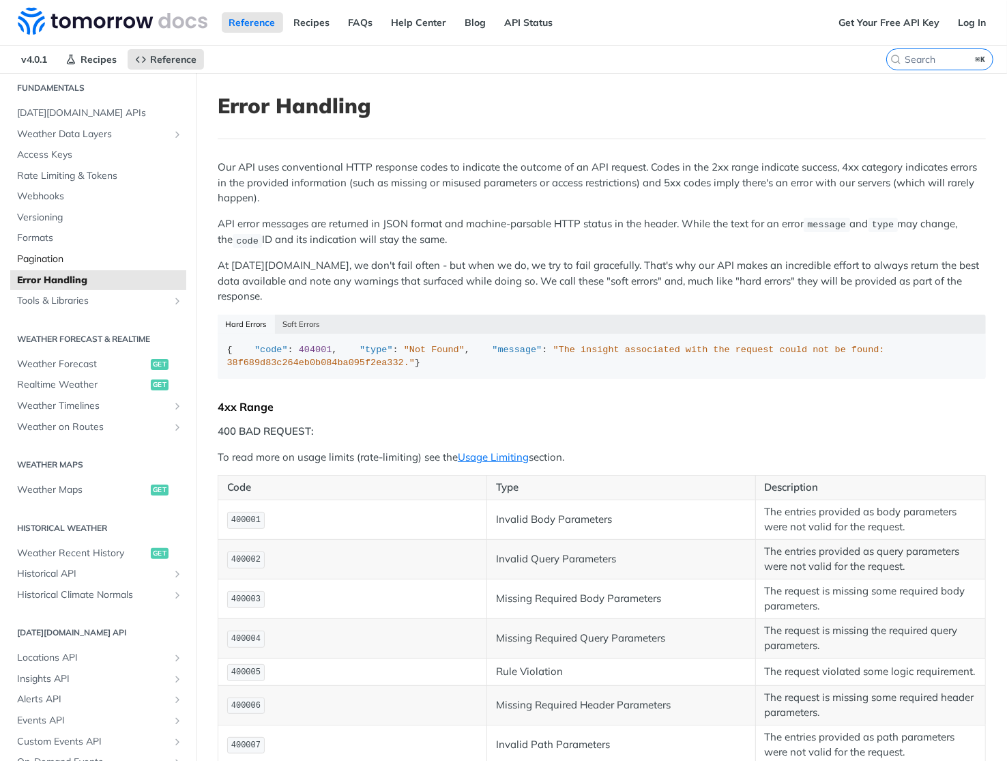
click at [49, 256] on span "Pagination" at bounding box center [100, 259] width 166 height 14
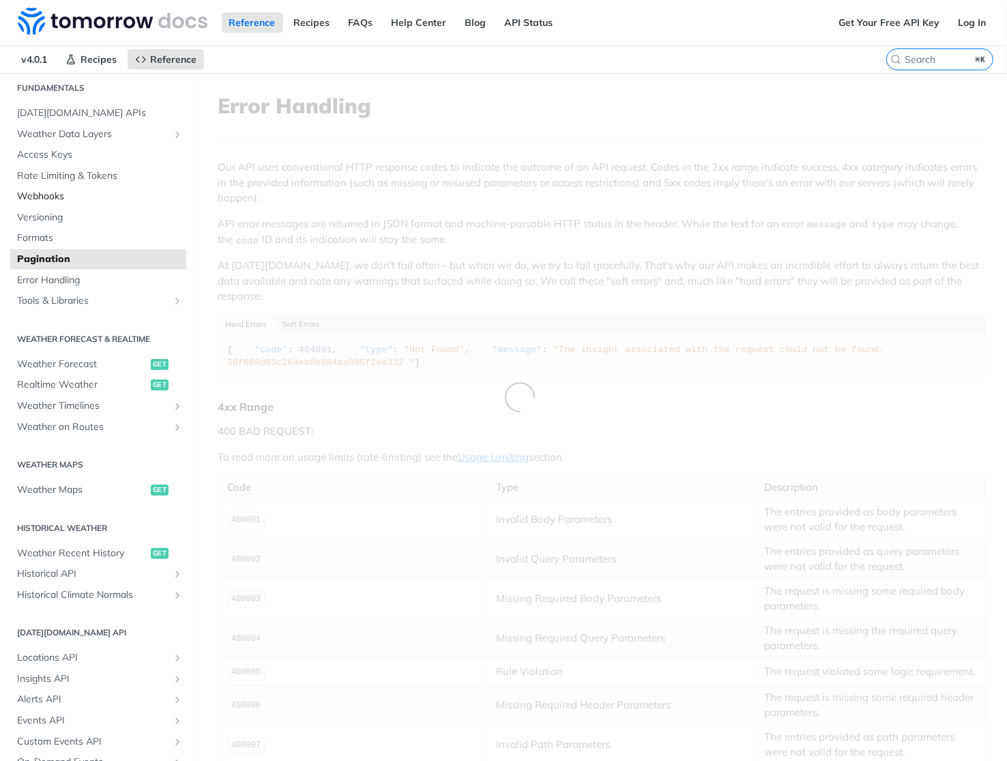
click at [61, 196] on span "Webhooks" at bounding box center [100, 197] width 166 height 14
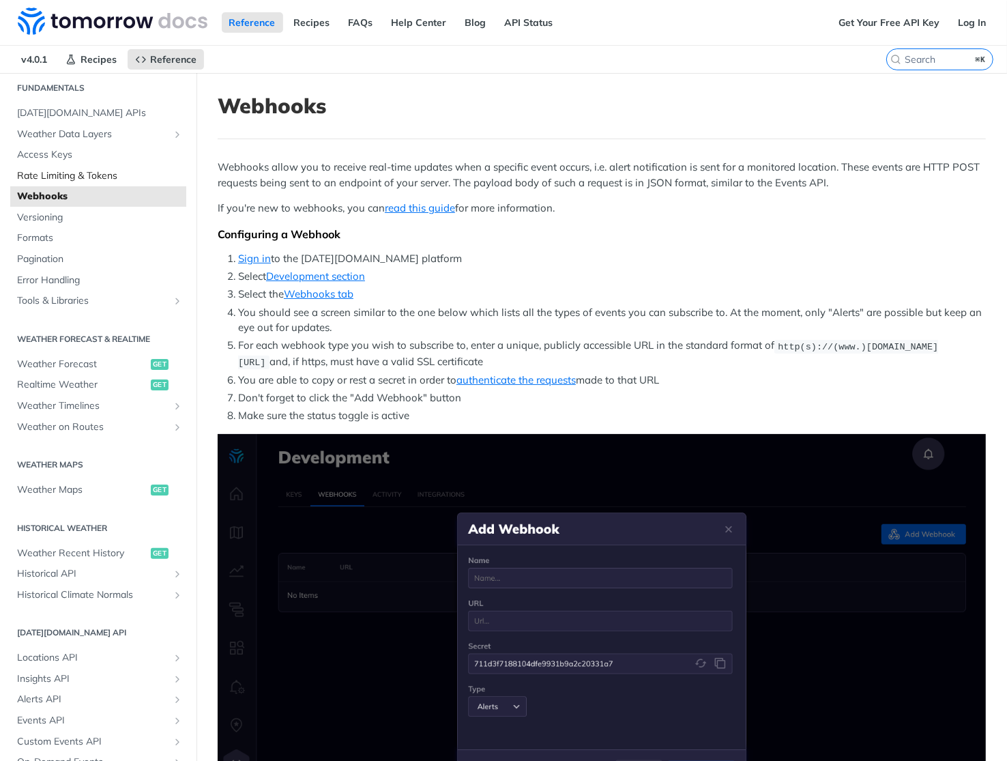
click at [71, 178] on span "Rate Limiting & Tokens" at bounding box center [100, 176] width 166 height 14
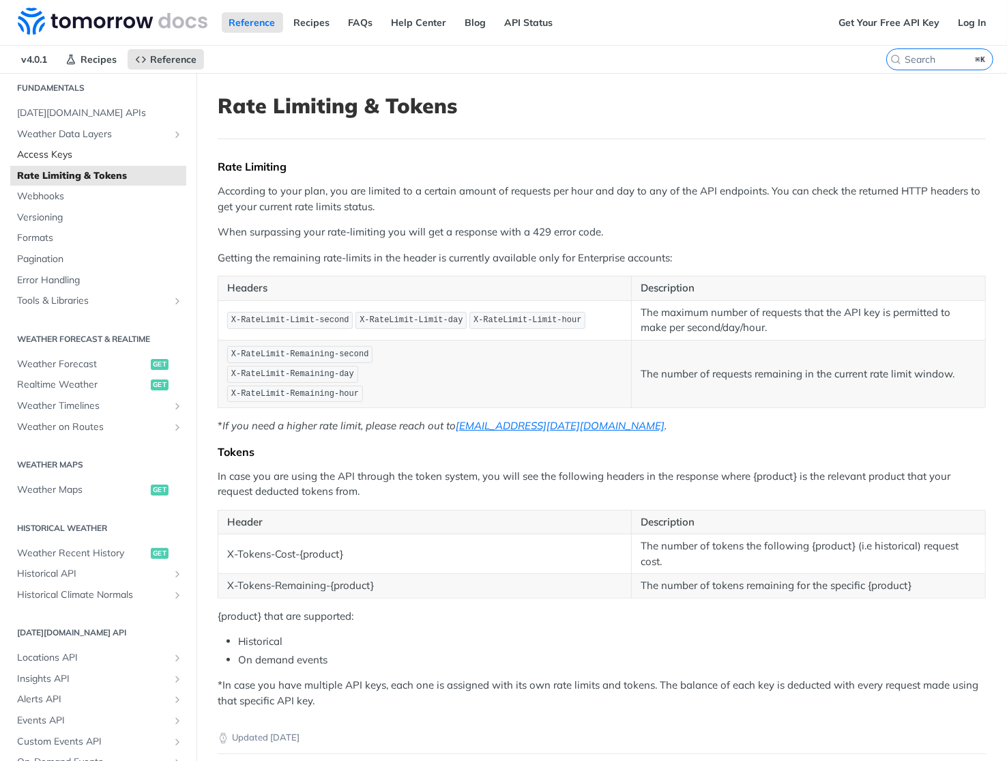
click at [76, 153] on span "Access Keys" at bounding box center [100, 155] width 166 height 14
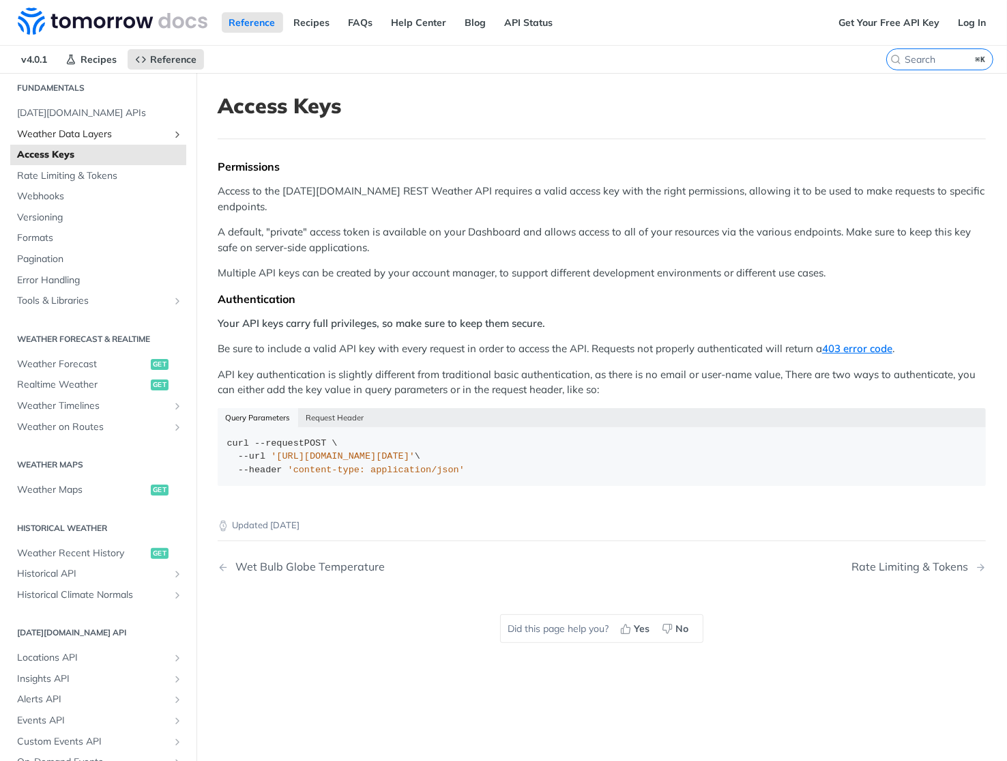
click at [109, 134] on span "Weather Data Layers" at bounding box center [92, 135] width 151 height 14
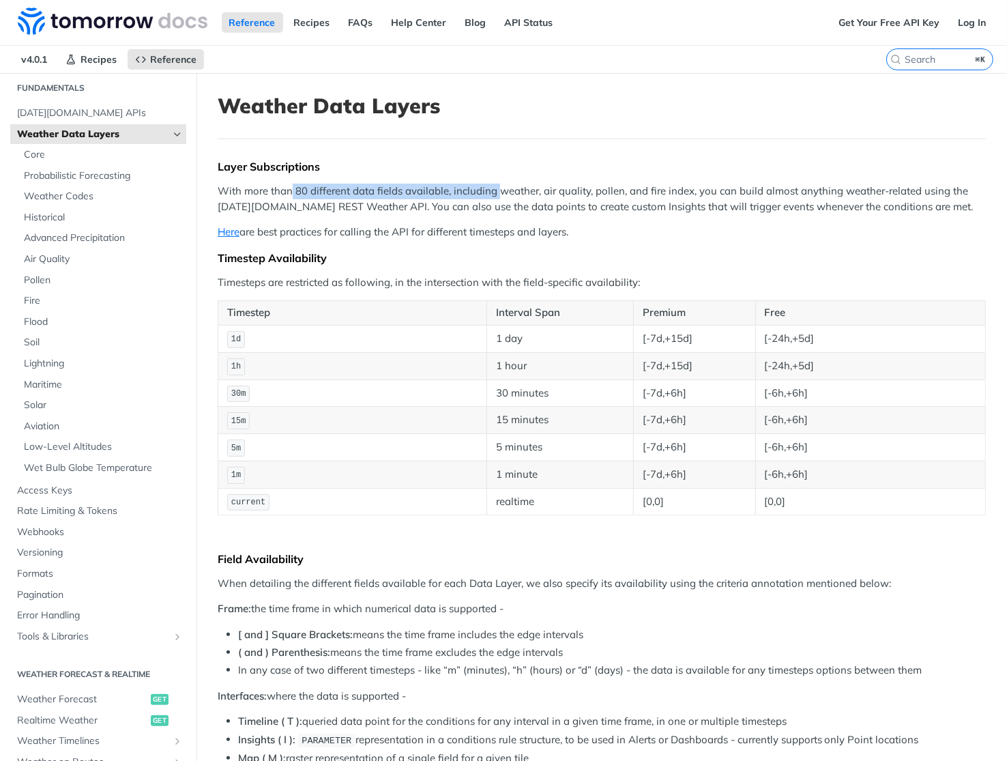
drag, startPoint x: 293, startPoint y: 190, endPoint x: 497, endPoint y: 190, distance: 204.6
click at [497, 190] on p "With more than 80 different data fields available, including weather, air quali…" at bounding box center [602, 198] width 768 height 31
click at [91, 192] on span "Weather Codes" at bounding box center [103, 197] width 159 height 14
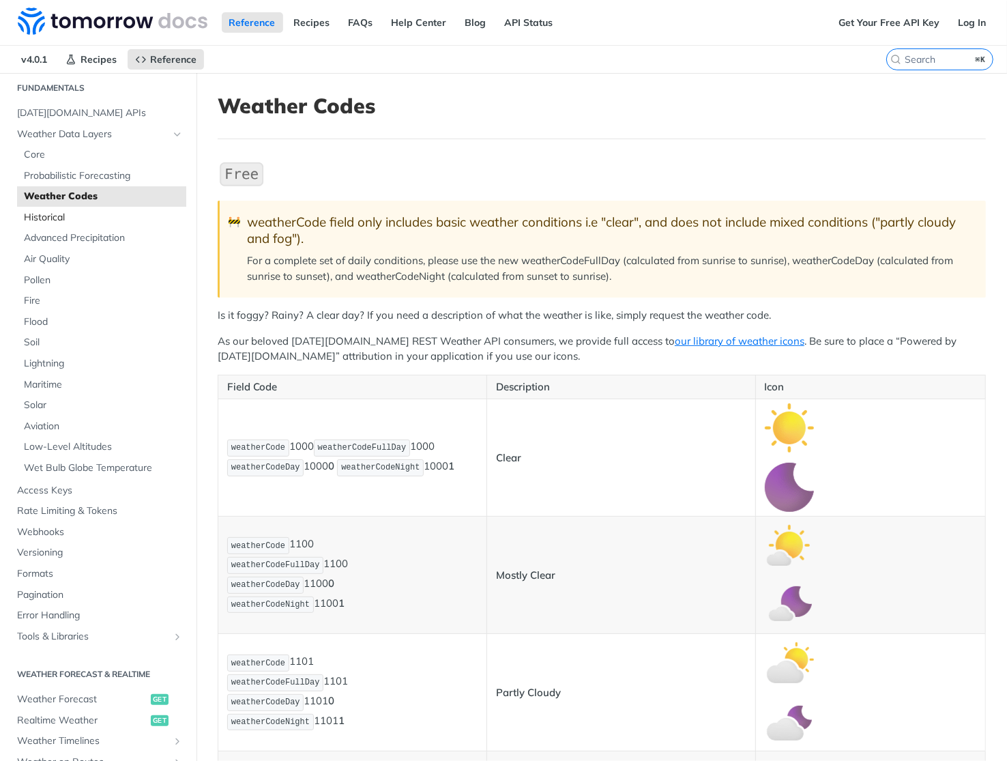
click at [77, 218] on span "Historical" at bounding box center [103, 218] width 159 height 14
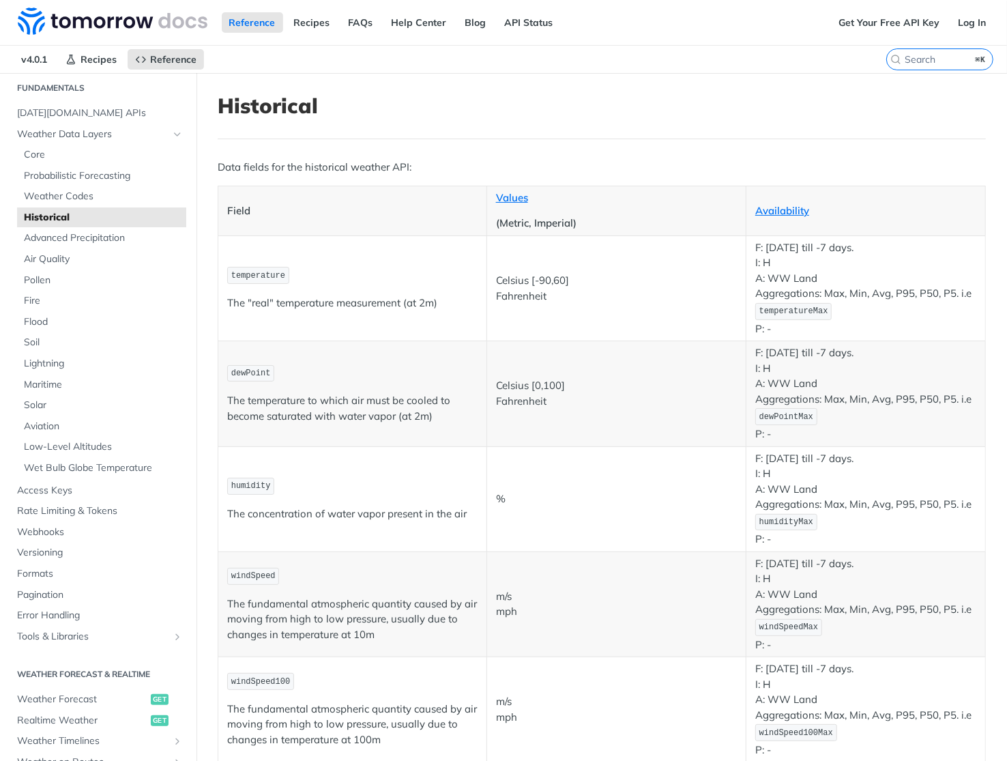
click at [508, 387] on p "Celsius [0,100] Fahrenheit" at bounding box center [616, 393] width 241 height 31
click at [540, 380] on p "Celsius [0,100] Fahrenheit" at bounding box center [616, 393] width 241 height 31
click at [545, 398] on p "Celsius [0,100] Fahrenheit" at bounding box center [616, 393] width 241 height 31
